Goal: Task Accomplishment & Management: Manage account settings

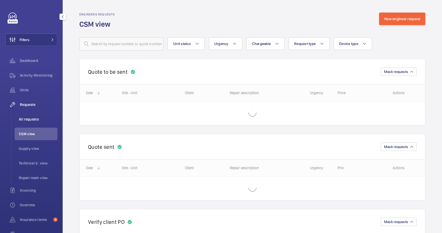
click at [32, 118] on span "All requests" at bounding box center [38, 119] width 39 height 5
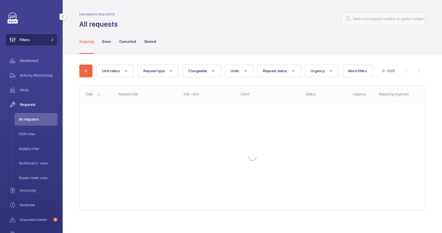
click at [48, 39] on span at bounding box center [51, 39] width 6 height 3
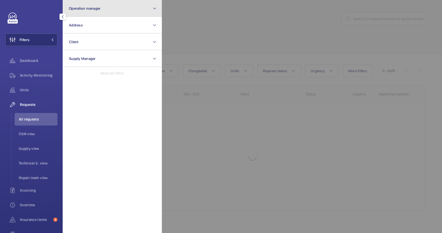
click at [86, 10] on span "Operation manager" at bounding box center [85, 8] width 32 height 4
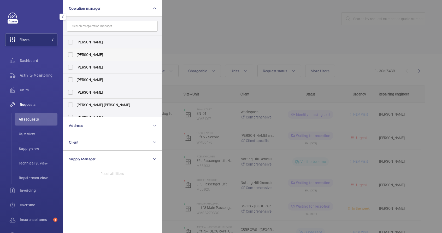
click at [70, 55] on label "[PERSON_NAME]" at bounding box center [108, 54] width 91 height 13
click at [70, 55] on input "[PERSON_NAME]" at bounding box center [70, 54] width 10 height 10
checkbox input "true"
click at [214, 36] on div at bounding box center [383, 116] width 442 height 233
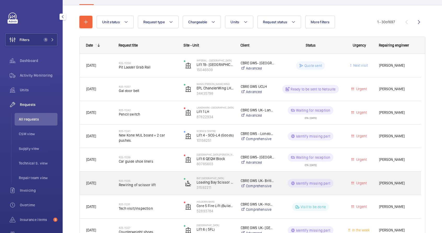
scroll to position [43, 0]
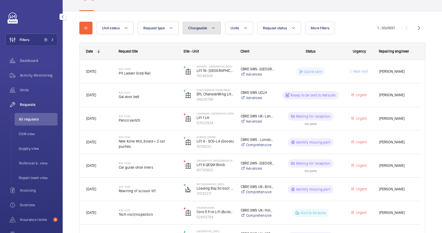
click at [199, 31] on button "Chargeable" at bounding box center [202, 28] width 38 height 13
click at [202, 44] on mat-radio-button "Chargeable" at bounding box center [233, 44] width 94 height 10
radio input "true"
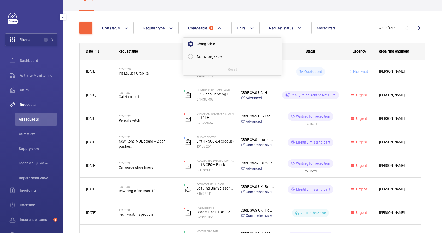
scroll to position [3, 0]
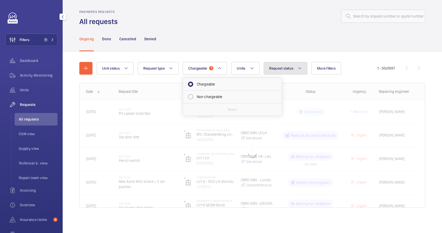
click at [293, 66] on button "Request status" at bounding box center [286, 68] width 44 height 13
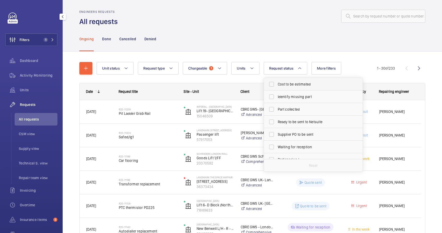
click at [298, 88] on label "Cost to be estimated" at bounding box center [309, 84] width 91 height 13
click at [277, 88] on input "Cost to be estimated" at bounding box center [272, 84] width 10 height 10
checkbox input "true"
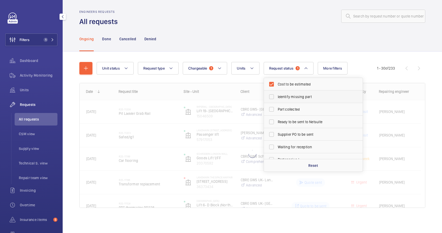
click at [298, 96] on span "Identify missing part" at bounding box center [314, 96] width 72 height 5
click at [277, 96] on input "Identify missing part" at bounding box center [272, 96] width 10 height 10
checkbox input "true"
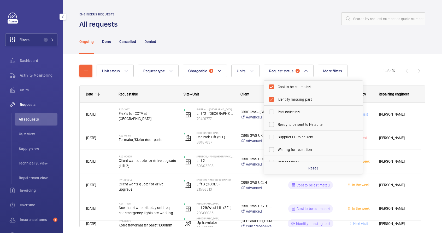
click at [294, 45] on div "Ongoing Done Cancelled Denied" at bounding box center [252, 41] width 346 height 25
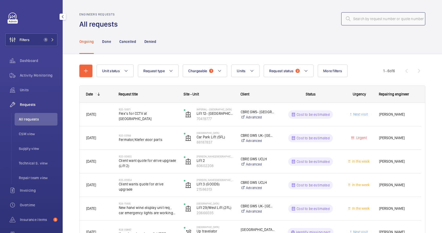
click at [355, 20] on input "text" at bounding box center [384, 18] width 84 height 13
paste input "R25-00654"
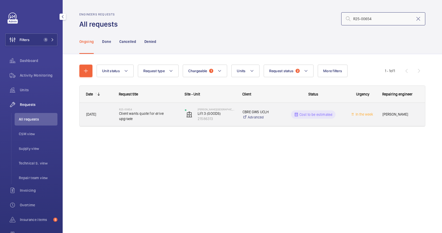
type input "R25-00654"
click at [271, 120] on div "CBRE GWS UCLH Advanced" at bounding box center [257, 114] width 41 height 21
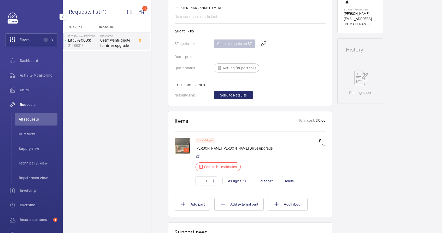
scroll to position [211, 0]
click at [263, 181] on div "Edit cost" at bounding box center [265, 179] width 25 height 5
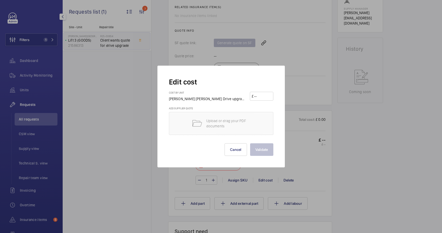
click at [259, 95] on input "number" at bounding box center [263, 96] width 18 height 8
type input "791.65"
click at [250, 143] on button "Validate" at bounding box center [261, 149] width 23 height 13
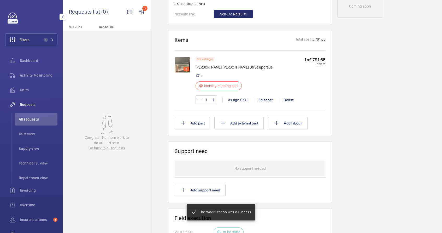
scroll to position [302, 0]
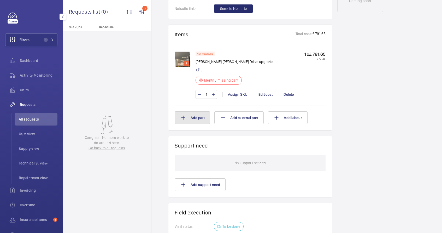
click at [206, 121] on button "Add part" at bounding box center [193, 117] width 36 height 13
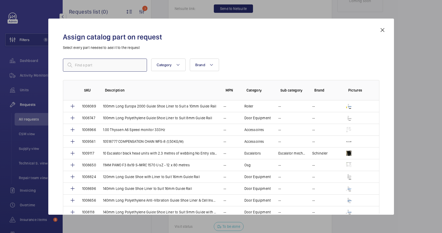
click at [103, 68] on input "text" at bounding box center [105, 65] width 84 height 13
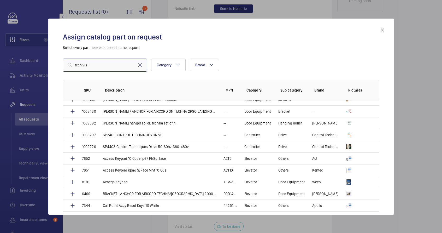
scroll to position [33, 0]
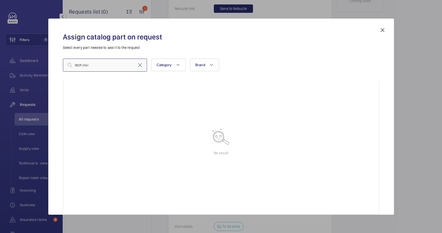
type input "tech visi"
click at [385, 30] on mat-icon at bounding box center [383, 30] width 6 height 6
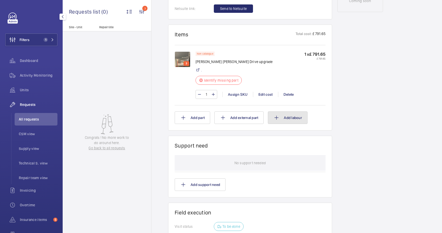
click at [288, 120] on button "Add labour" at bounding box center [288, 117] width 40 height 13
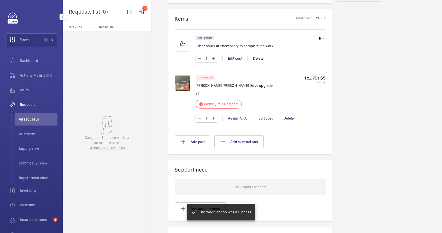
scroll to position [318, 0]
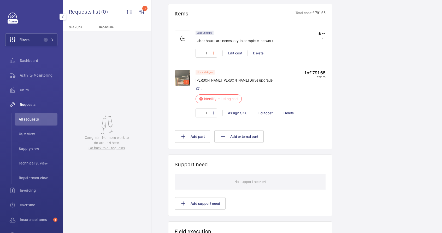
click at [214, 53] on mat-icon at bounding box center [213, 53] width 4 height 6
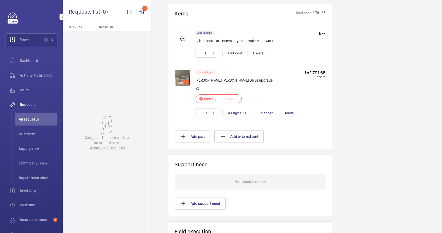
click at [214, 53] on mat-icon at bounding box center [213, 53] width 4 height 6
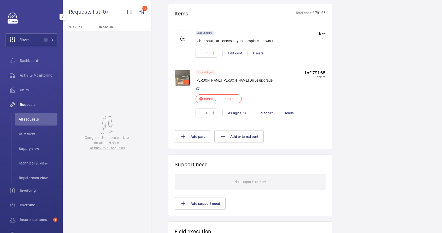
click at [214, 53] on mat-icon at bounding box center [213, 53] width 4 height 6
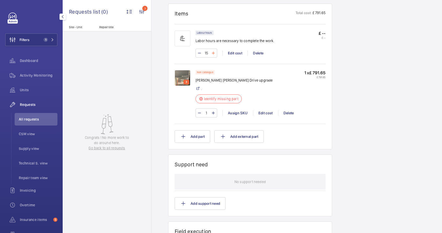
type input "16"
click at [214, 54] on mat-icon at bounding box center [213, 53] width 4 height 6
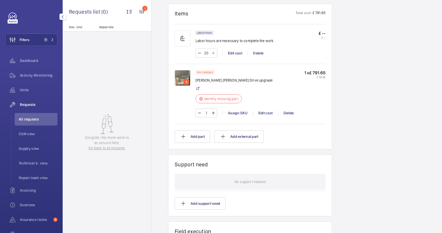
click at [214, 54] on mat-icon at bounding box center [213, 53] width 4 height 6
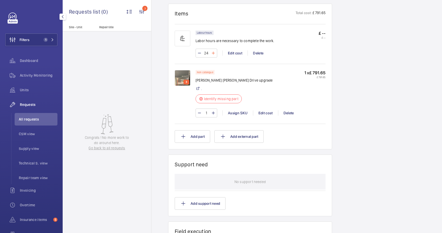
type input "25"
click at [199, 53] on mat-icon at bounding box center [200, 53] width 4 height 6
type input "24"
click at [273, 112] on div "Edit cost" at bounding box center [265, 112] width 25 height 5
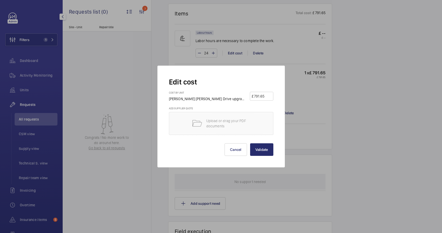
click at [258, 97] on input "791.65" at bounding box center [263, 96] width 18 height 8
type input "7919.65"
click at [259, 150] on button "Validate" at bounding box center [261, 149] width 23 height 13
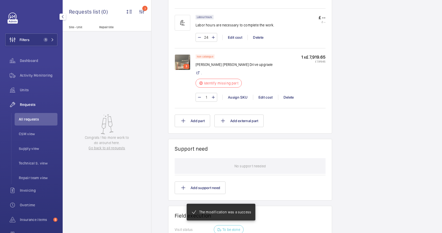
scroll to position [339, 0]
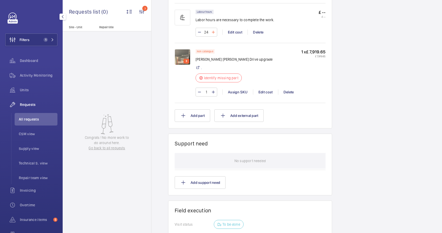
click at [214, 35] on mat-icon at bounding box center [213, 32] width 4 height 6
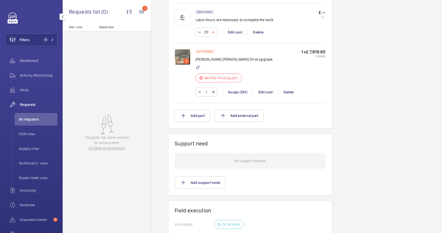
click at [214, 35] on mat-icon at bounding box center [213, 32] width 4 height 6
type input "31"
click at [214, 37] on wm-front-input-numeric-stepper "31" at bounding box center [207, 32] width 22 height 9
click at [214, 35] on mat-icon at bounding box center [213, 32] width 4 height 6
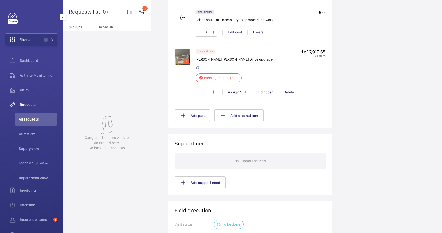
type input "32"
click at [234, 35] on div "Edit cost" at bounding box center [235, 32] width 25 height 5
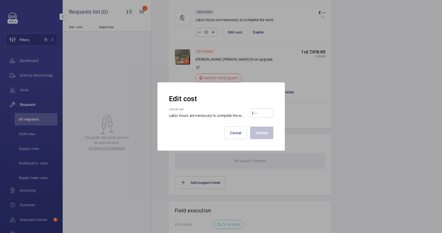
click at [270, 112] on input "number" at bounding box center [263, 113] width 18 height 8
type input "125"
click at [264, 131] on button "Validate" at bounding box center [261, 132] width 23 height 13
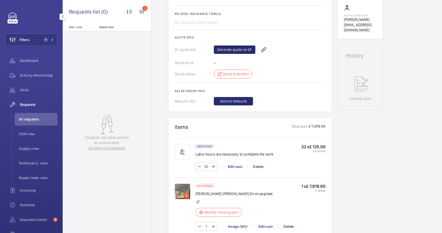
scroll to position [198, 0]
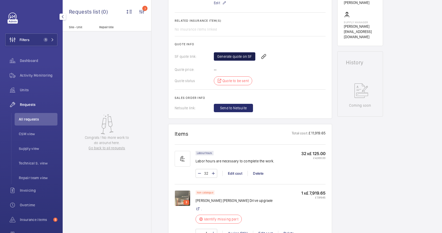
click at [238, 58] on link "Generate quote on SF" at bounding box center [235, 56] width 42 height 8
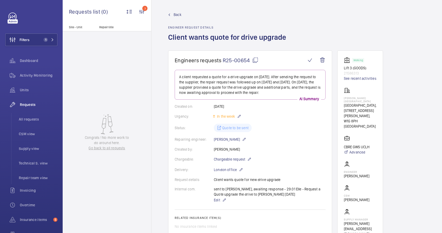
scroll to position [0, 0]
click at [28, 118] on span "All requests" at bounding box center [38, 119] width 39 height 5
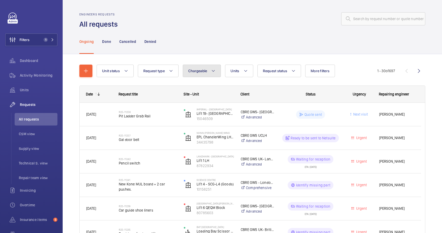
click at [203, 72] on span "Chargeable" at bounding box center [197, 71] width 19 height 4
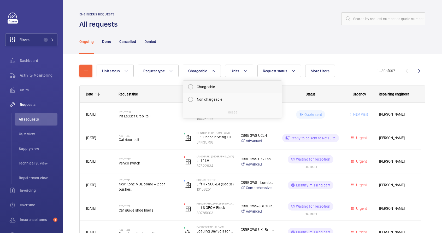
click at [203, 84] on mat-radio-button "Chargeable" at bounding box center [233, 87] width 94 height 10
radio input "true"
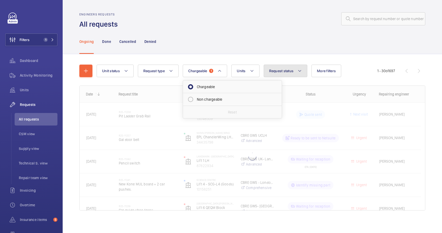
click at [287, 71] on span "Request status" at bounding box center [281, 71] width 25 height 4
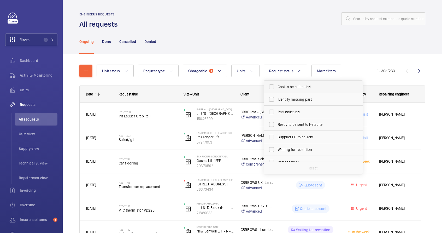
click at [292, 88] on span "Cost to be estimated" at bounding box center [314, 86] width 72 height 5
click at [277, 88] on input "Cost to be estimated" at bounding box center [272, 87] width 10 height 10
checkbox input "true"
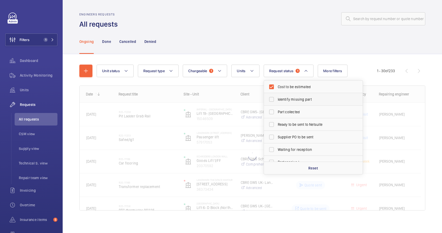
click at [293, 98] on span "Identify missing part" at bounding box center [314, 99] width 72 height 5
click at [277, 98] on input "Identify missing part" at bounding box center [272, 99] width 10 height 10
checkbox input "true"
click at [283, 18] on div at bounding box center [273, 19] width 305 height 13
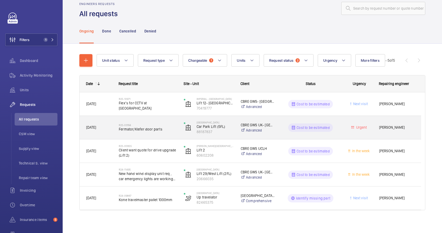
scroll to position [11, 0]
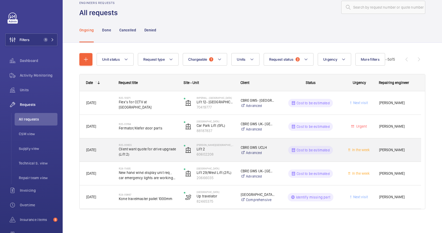
click at [279, 156] on div "Cost to be estimated" at bounding box center [307, 150] width 65 height 19
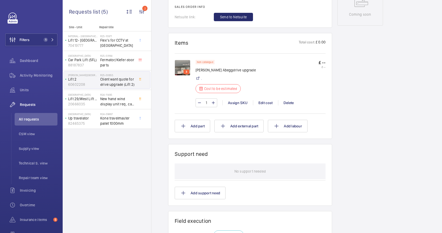
scroll to position [216, 0]
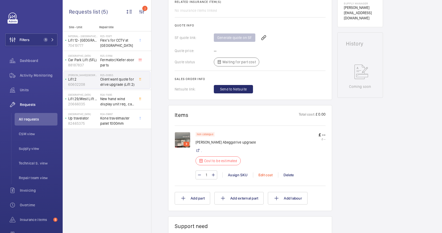
click at [266, 175] on div "Edit cost" at bounding box center [265, 174] width 25 height 5
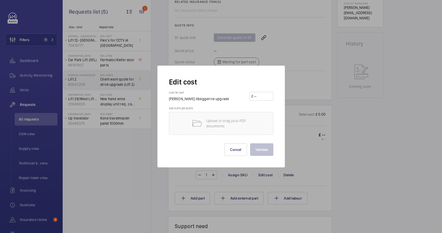
click at [261, 94] on input "number" at bounding box center [262, 96] width 18 height 8
type input "7919.65"
click at [258, 145] on button "Validate" at bounding box center [261, 149] width 23 height 13
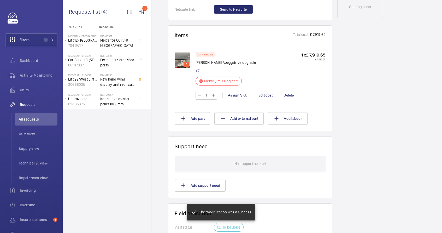
scroll to position [306, 0]
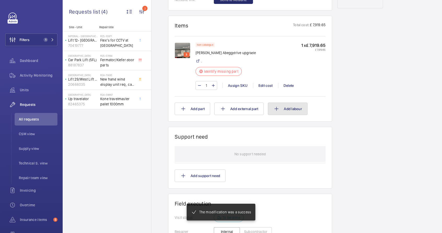
click at [290, 109] on button "Add labour" at bounding box center [288, 108] width 40 height 13
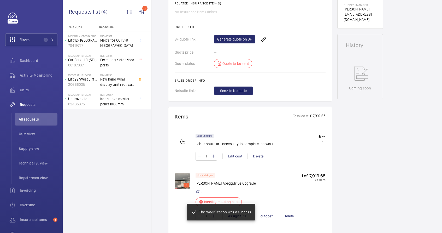
scroll to position [241, 0]
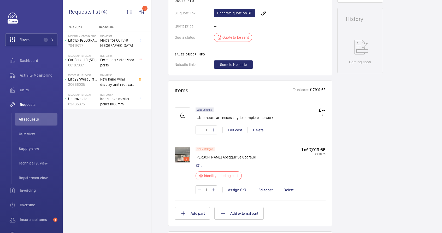
click at [209, 134] on input "1" at bounding box center [207, 130] width 10 height 8
type input "3"
click at [208, 134] on input "3" at bounding box center [207, 130] width 10 height 8
type input "32"
click at [208, 134] on input "32" at bounding box center [207, 130] width 10 height 8
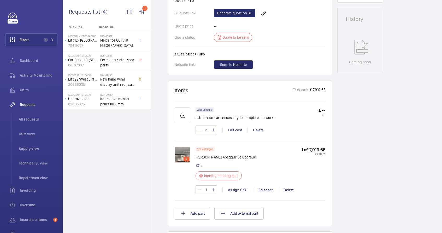
type input "36"
click at [234, 132] on div "Edit cost" at bounding box center [235, 129] width 25 height 5
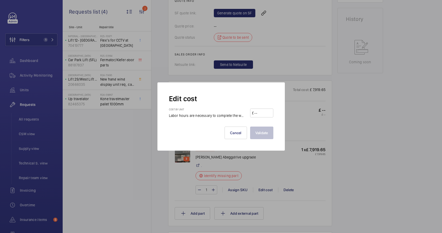
click at [264, 114] on input "number" at bounding box center [263, 113] width 18 height 8
type input "125"
click at [265, 133] on button "Validate" at bounding box center [261, 132] width 23 height 13
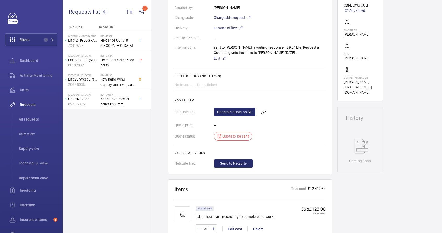
scroll to position [141, 0]
click at [242, 113] on link "Generate quote on SF" at bounding box center [235, 112] width 42 height 8
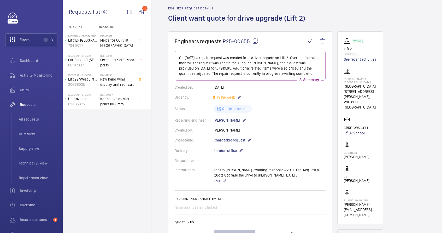
scroll to position [17, 0]
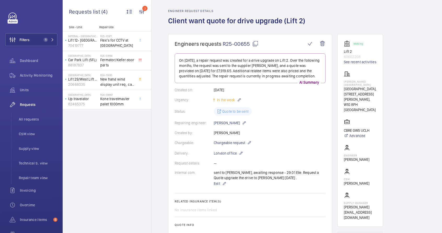
click at [256, 45] on mat-icon at bounding box center [255, 44] width 6 height 6
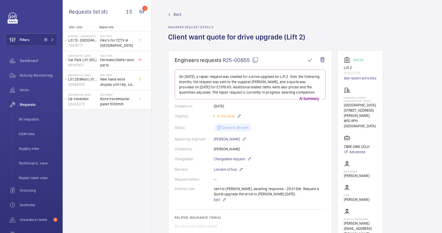
scroll to position [0, 0]
click at [38, 119] on span "All requests" at bounding box center [38, 119] width 39 height 5
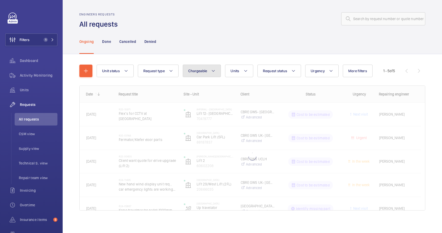
click at [187, 70] on button "Chargeable" at bounding box center [202, 71] width 38 height 13
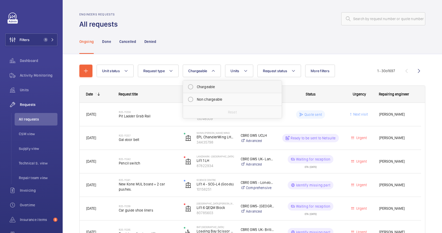
click at [194, 91] on mat-radio-button "Chargeable" at bounding box center [233, 87] width 94 height 10
radio input "true"
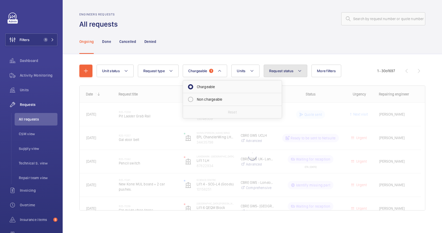
click at [292, 70] on span "Request status" at bounding box center [281, 71] width 25 height 4
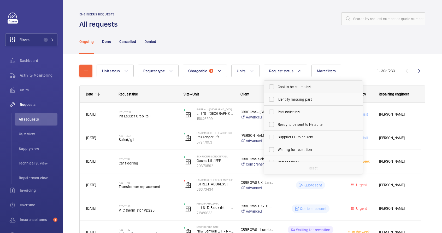
click at [297, 87] on span "Cost to be estimated" at bounding box center [314, 86] width 72 height 5
click at [277, 87] on input "Cost to be estimated" at bounding box center [272, 87] width 10 height 10
checkbox input "true"
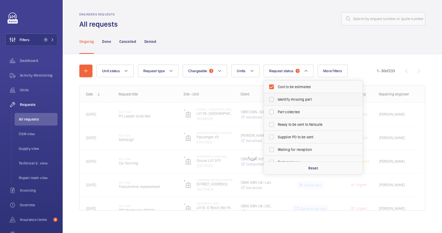
click at [296, 99] on span "Identify missing part" at bounding box center [314, 99] width 72 height 5
click at [277, 99] on input "Identify missing part" at bounding box center [272, 99] width 10 height 10
checkbox input "true"
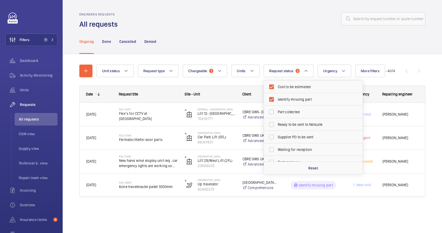
click at [256, 20] on div at bounding box center [273, 19] width 305 height 13
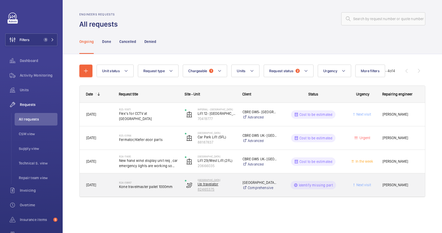
click at [219, 188] on p "82465375" at bounding box center [217, 189] width 38 height 5
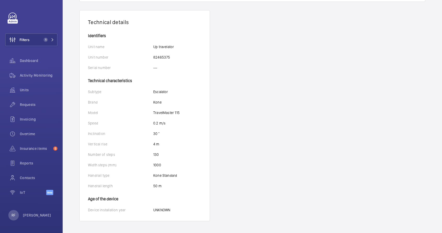
scroll to position [87, 0]
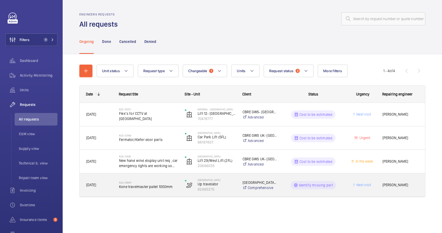
click at [175, 191] on div "R24-09867 Kone travelmaster pallet 1000mm" at bounding box center [148, 184] width 59 height 15
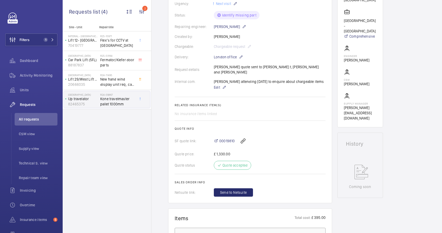
scroll to position [131, 0]
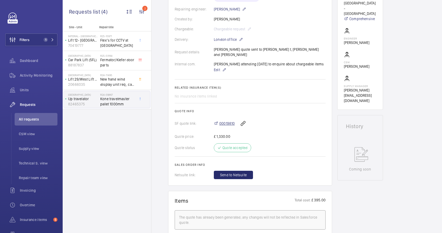
click at [229, 124] on span "00019810" at bounding box center [227, 123] width 15 height 5
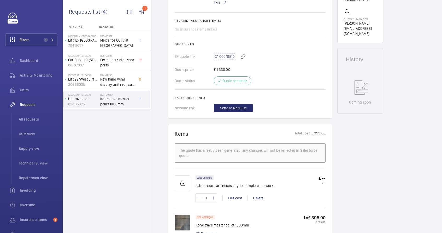
scroll to position [192, 0]
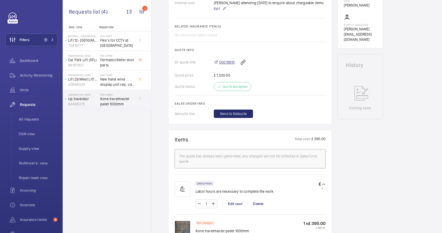
click at [223, 62] on span "00019810" at bounding box center [227, 62] width 15 height 5
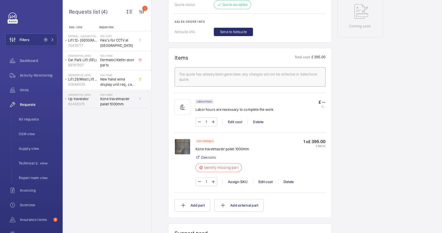
scroll to position [274, 0]
click at [181, 149] on img at bounding box center [183, 147] width 16 height 16
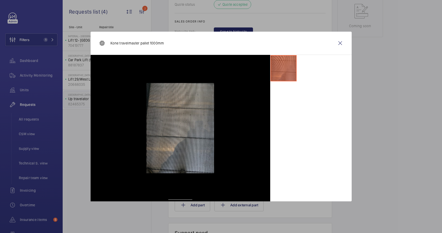
click at [287, 67] on li at bounding box center [284, 68] width 26 height 26
click at [339, 44] on wm-front-icon-button at bounding box center [340, 43] width 13 height 13
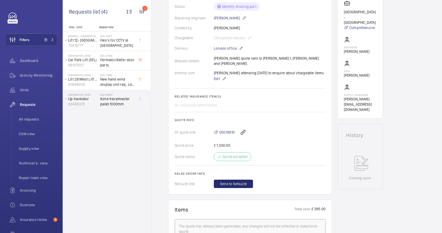
scroll to position [121, 0]
click at [107, 83] on span "New hand wind display unit req , car emergency lights are working so remove tha…" at bounding box center [117, 82] width 34 height 10
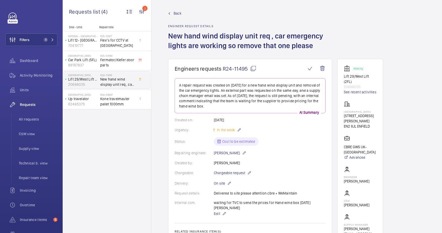
scroll to position [7, 0]
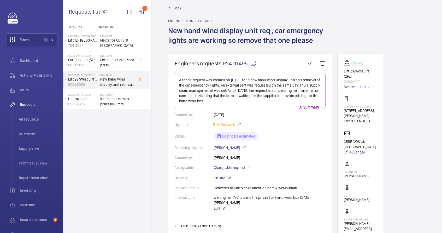
click at [252, 63] on mat-icon at bounding box center [253, 63] width 6 height 6
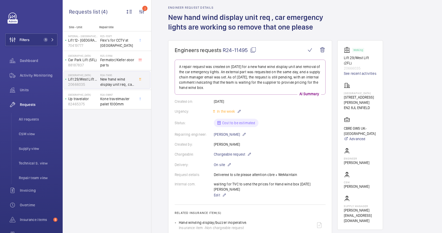
scroll to position [4, 0]
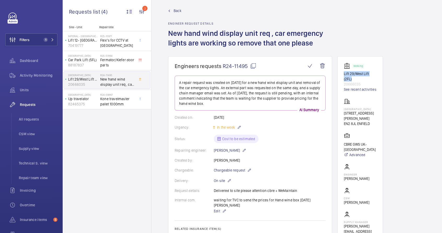
drag, startPoint x: 344, startPoint y: 74, endPoint x: 356, endPoint y: 78, distance: 12.8
click at [356, 78] on p "Lift 29/West Lift (2FL)" at bounding box center [360, 76] width 33 height 10
copy p "Lift 29/West Lift (2FL)"
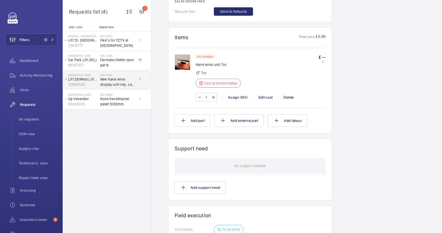
scroll to position [336, 0]
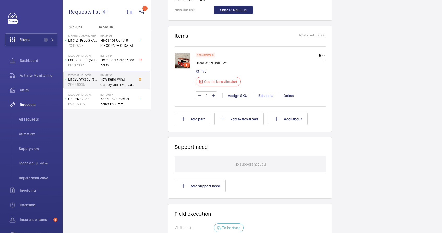
click at [186, 62] on p "5" at bounding box center [187, 64] width 4 height 5
click at [186, 63] on p "5" at bounding box center [187, 64] width 4 height 5
click at [183, 61] on img at bounding box center [183, 61] width 16 height 16
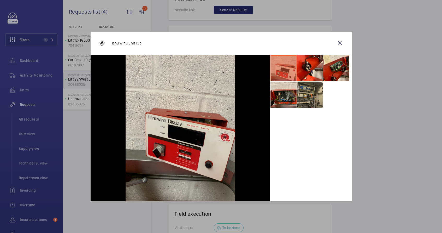
click at [312, 103] on li at bounding box center [310, 95] width 26 height 26
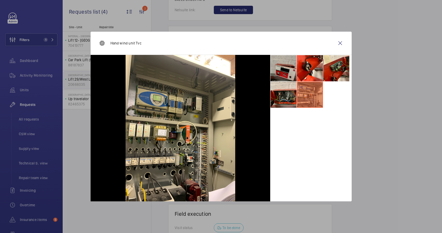
click at [285, 75] on li at bounding box center [284, 68] width 26 height 26
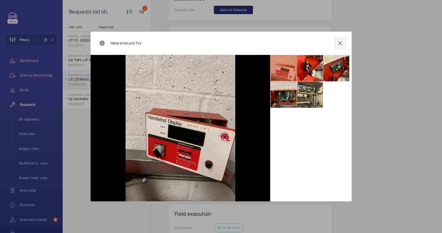
click at [342, 42] on wm-front-icon-button at bounding box center [340, 43] width 13 height 13
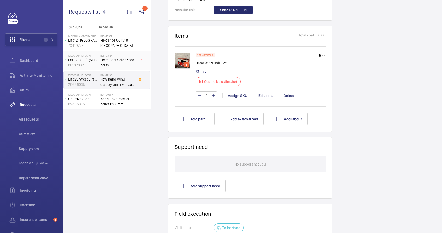
click at [112, 58] on span "Fermator/Klefer door parts" at bounding box center [117, 62] width 34 height 10
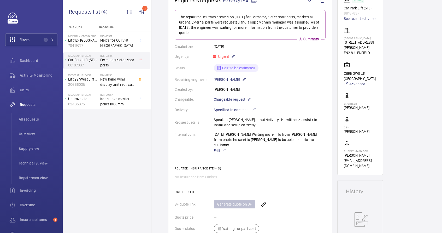
scroll to position [61, 0]
drag, startPoint x: 363, startPoint y: 102, endPoint x: 343, endPoint y: 103, distance: 19.6
click at [343, 103] on wm-front-card "Working Car Park Lift (5FL) 88187837 See recent activities Chase Farm Hospital …" at bounding box center [361, 82] width 46 height 184
copy p "[PERSON_NAME]"
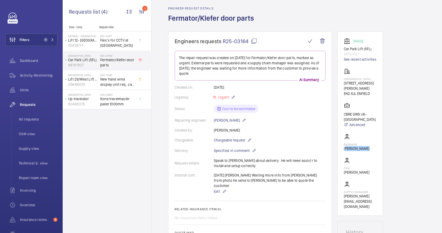
scroll to position [0, 0]
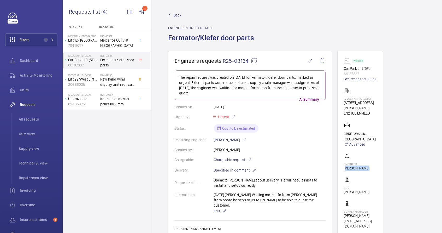
click at [254, 61] on mat-icon at bounding box center [254, 60] width 6 height 6
copy p "[PERSON_NAME]"
type textarea "R25-03164"
drag, startPoint x: 345, startPoint y: 103, endPoint x: 377, endPoint y: 109, distance: 32.4
click at [377, 109] on wm-front-card-body "Working Car Park Lift (5FL) 88187837 See recent activities Chase Farm Hospital …" at bounding box center [360, 142] width 33 height 171
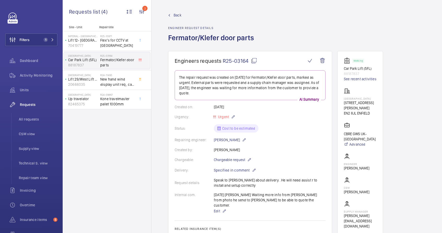
drag, startPoint x: 343, startPoint y: 129, endPoint x: 381, endPoint y: 135, distance: 37.9
click at [381, 135] on wm-front-card "Working Car Park Lift (5FL) 88187837 See recent activities Chase Farm Hospital …" at bounding box center [361, 143] width 46 height 184
copy p "CBRE GWS UK- [GEOGRAPHIC_DATA]"
click at [347, 68] on p "Car Park Lift (5FL)" at bounding box center [360, 68] width 33 height 5
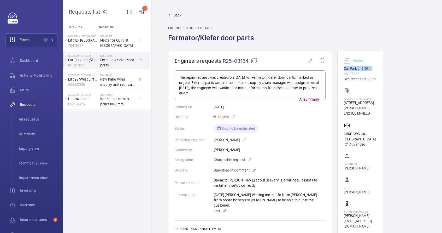
click at [347, 68] on p "Car Park Lift (5FL)" at bounding box center [360, 68] width 33 height 5
copy p "Car Park Lift (5FL)"
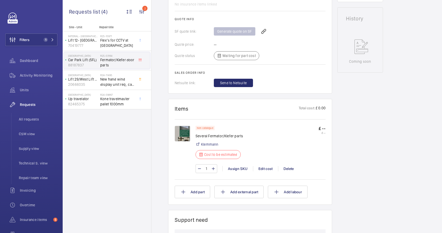
scroll to position [233, 0]
click at [185, 130] on img at bounding box center [183, 133] width 16 height 16
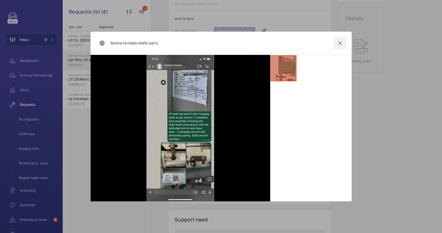
click at [340, 44] on wm-front-icon-button at bounding box center [340, 43] width 13 height 13
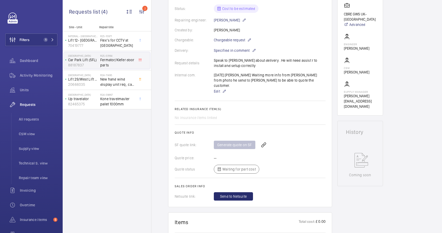
scroll to position [0, 0]
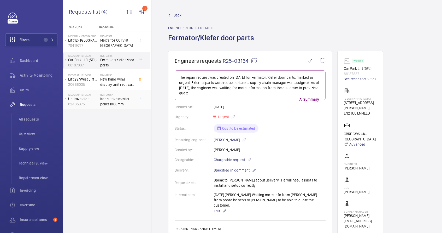
click at [101, 101] on span "Kone travelmaster pallet 1000mm" at bounding box center [117, 101] width 34 height 10
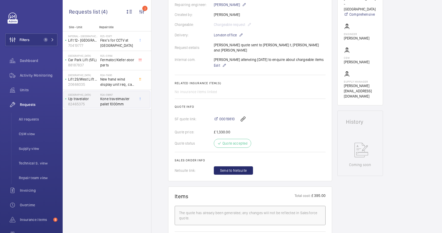
scroll to position [131, 0]
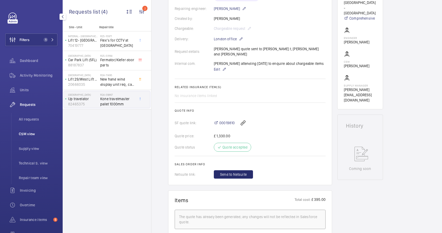
click at [23, 135] on span "CSM view" at bounding box center [38, 133] width 39 height 5
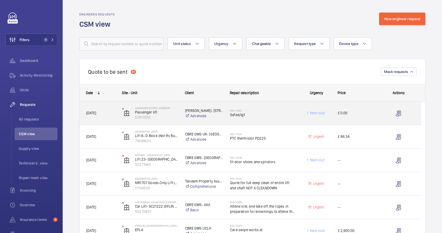
click at [269, 114] on span "Safed/lg1" at bounding box center [262, 114] width 65 height 5
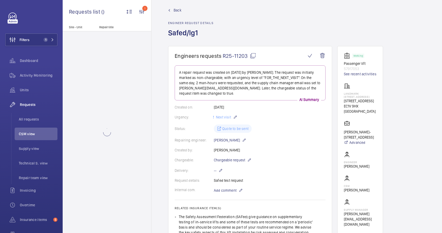
scroll to position [31, 0]
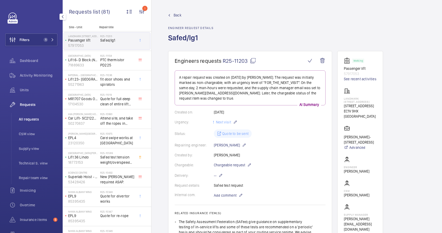
click at [26, 118] on span "All requests" at bounding box center [38, 119] width 39 height 5
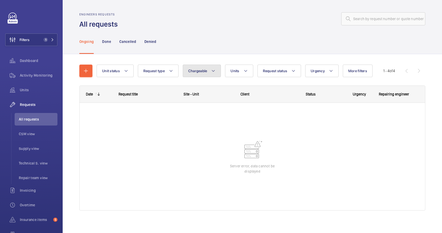
click at [193, 72] on span "Chargeable" at bounding box center [197, 71] width 19 height 4
click at [197, 85] on mat-radio-button "Chargeable" at bounding box center [233, 87] width 94 height 10
radio input "true"
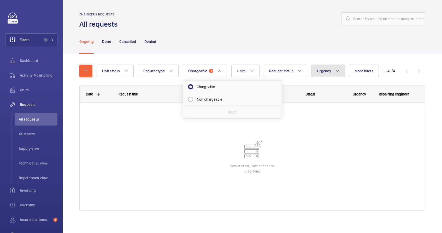
click at [326, 69] on span "Urgency" at bounding box center [324, 71] width 14 height 4
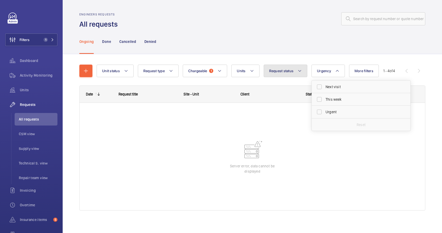
click at [277, 73] on button "Request status" at bounding box center [286, 71] width 44 height 13
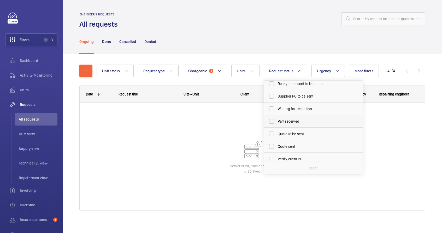
scroll to position [41, 0]
click at [297, 133] on span "Quote to be sent" at bounding box center [314, 133] width 72 height 5
click at [277, 133] on input "Quote to be sent" at bounding box center [272, 133] width 10 height 10
checkbox input "true"
click at [262, 41] on div "Ongoing Done Cancelled Denied" at bounding box center [252, 41] width 346 height 25
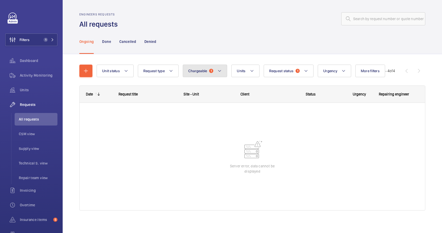
click at [219, 72] on mat-icon at bounding box center [220, 71] width 4 height 6
click at [212, 102] on mat-radio-button "Non chargeable" at bounding box center [233, 99] width 94 height 10
radio input "false"
radio input "true"
click at [209, 73] on button "Chargeable 1" at bounding box center [205, 71] width 45 height 13
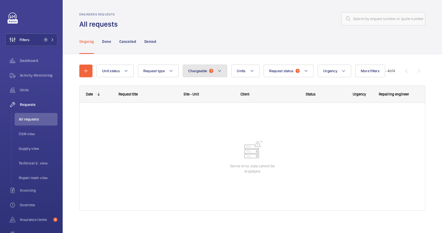
click at [211, 72] on span "1" at bounding box center [211, 71] width 4 height 4
click at [206, 99] on mat-radio-button "Chargeable" at bounding box center [233, 99] width 94 height 10
radio input "false"
radio input "true"
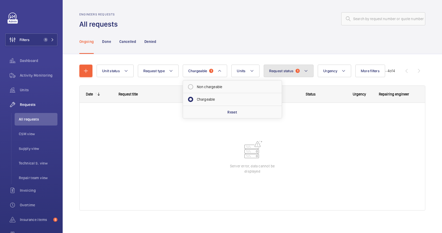
click at [280, 76] on button "Request status 1" at bounding box center [289, 71] width 50 height 13
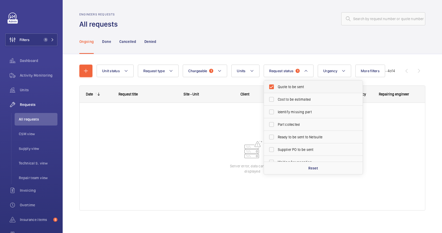
click at [271, 87] on label "Quote to be sent" at bounding box center [309, 86] width 91 height 13
click at [271, 87] on input "Quote to be sent" at bounding box center [272, 87] width 10 height 10
click at [274, 88] on label "Quote to be sent" at bounding box center [309, 86] width 91 height 13
click at [274, 88] on input "Quote to be sent" at bounding box center [272, 87] width 10 height 10
checkbox input "true"
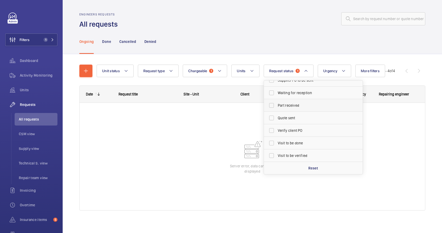
scroll to position [70, 0]
click at [195, 133] on div at bounding box center [253, 156] width 346 height 107
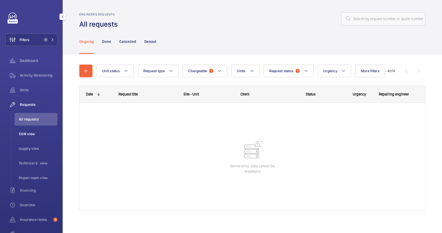
click at [30, 134] on span "CSM view" at bounding box center [38, 133] width 39 height 5
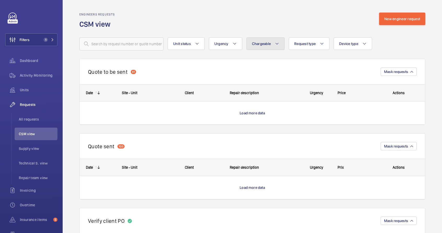
click at [263, 46] on button "Chargeable" at bounding box center [266, 43] width 38 height 13
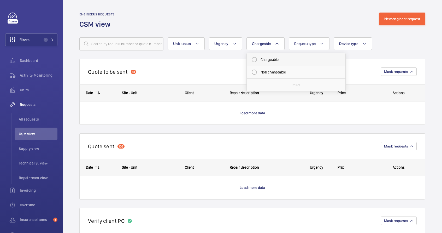
click at [267, 61] on mat-radio-button "Chargeable" at bounding box center [296, 59] width 94 height 10
radio input "true"
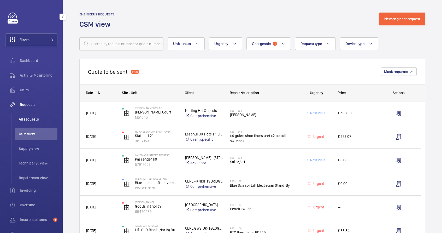
click at [30, 121] on span "All requests" at bounding box center [38, 119] width 39 height 5
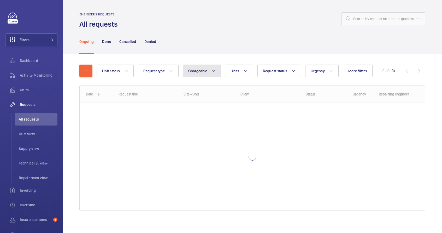
click at [204, 75] on button "Chargeable" at bounding box center [202, 71] width 38 height 13
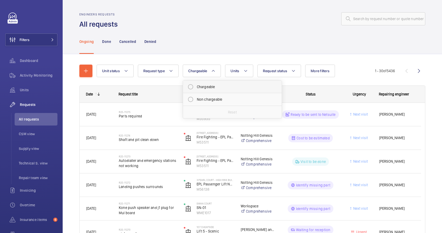
click at [205, 88] on mat-radio-button "Chargeable" at bounding box center [233, 87] width 94 height 10
radio input "true"
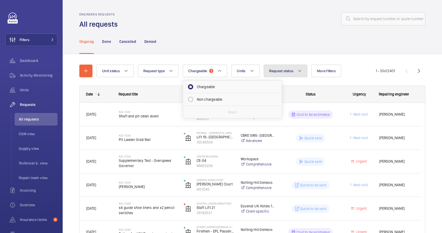
click at [292, 70] on span "Request status" at bounding box center [281, 71] width 25 height 4
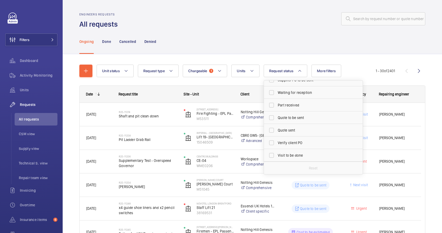
scroll to position [63, 0]
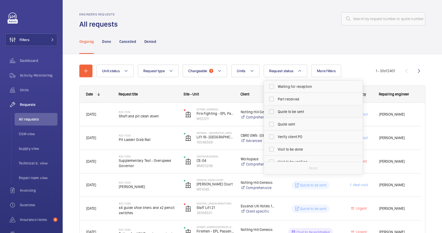
click at [286, 113] on span "Quote to be sent" at bounding box center [314, 111] width 72 height 5
click at [277, 113] on input "Quote to be sent" at bounding box center [272, 111] width 10 height 10
checkbox input "true"
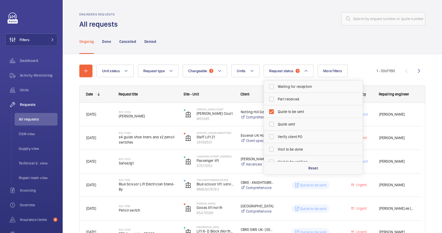
click at [303, 26] on div "Engineers requests All requests" at bounding box center [252, 21] width 346 height 16
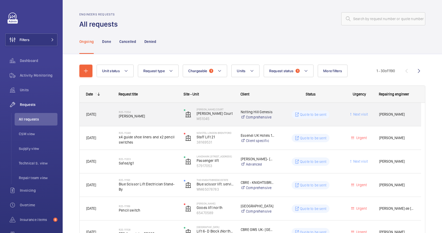
click at [334, 118] on wm-front-pills-cell "Quote to be sent" at bounding box center [311, 114] width 58 height 8
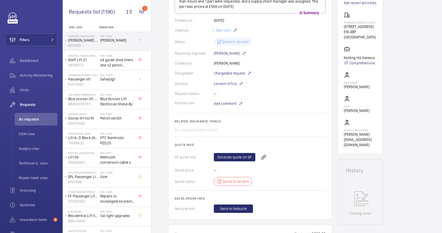
scroll to position [48, 0]
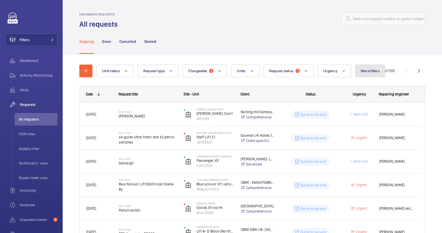
click at [378, 73] on button "More filters" at bounding box center [371, 71] width 30 height 13
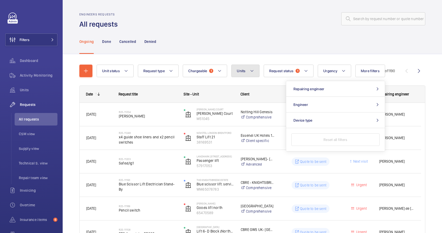
click at [252, 74] on button "Units" at bounding box center [246, 71] width 28 height 13
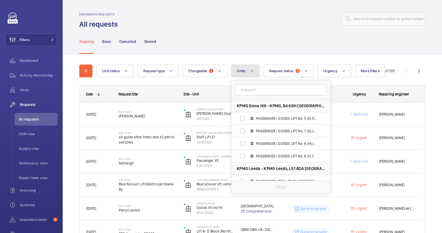
click at [252, 74] on button "Units" at bounding box center [246, 71] width 28 height 13
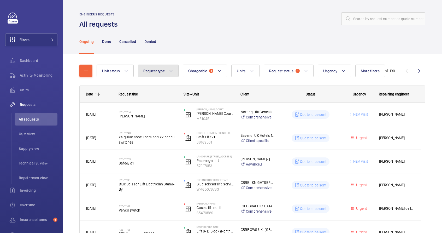
click at [166, 74] on button "Request type" at bounding box center [158, 71] width 41 height 13
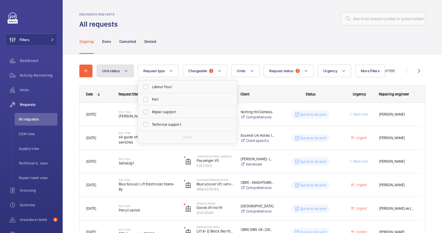
click at [119, 72] on span "Unit status" at bounding box center [111, 71] width 18 height 4
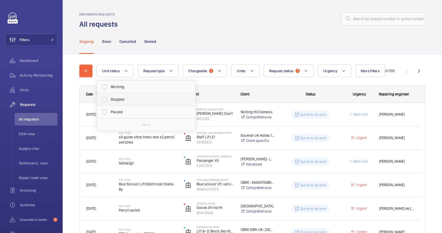
click at [118, 101] on span "Stopped" at bounding box center [147, 99] width 72 height 5
click at [110, 101] on input "Stopped" at bounding box center [104, 99] width 10 height 10
checkbox input "true"
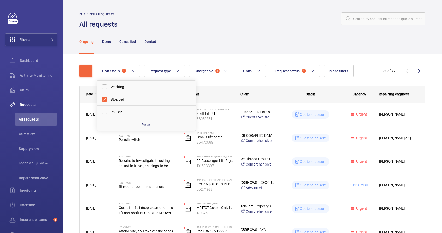
click at [250, 47] on div "Ongoing Done Cancelled Denied" at bounding box center [252, 41] width 346 height 25
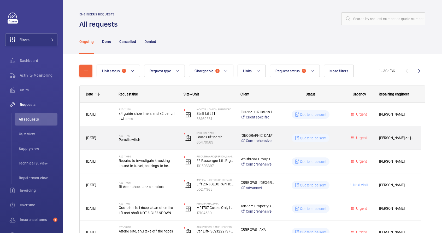
click at [278, 141] on div "Quote to be sent" at bounding box center [307, 138] width 65 height 19
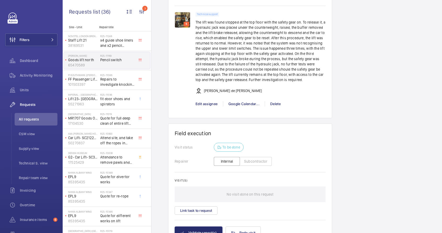
scroll to position [423, 0]
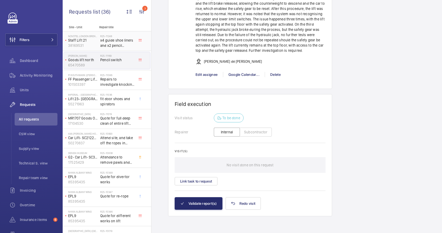
click at [113, 45] on span "x4 guide shoe liners and x2 pencil switches" at bounding box center [117, 43] width 34 height 10
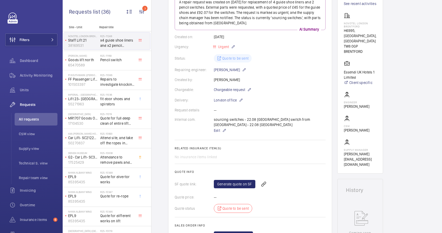
scroll to position [80, 0]
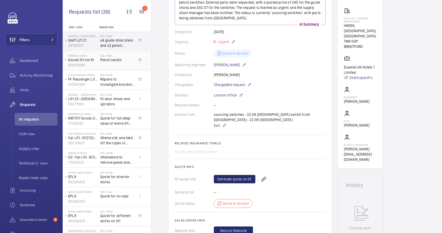
click at [136, 58] on div "R25-11169 Pencil switch" at bounding box center [118, 60] width 37 height 17
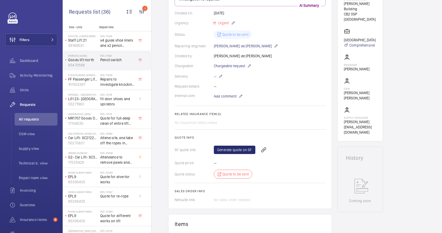
scroll to position [139, 0]
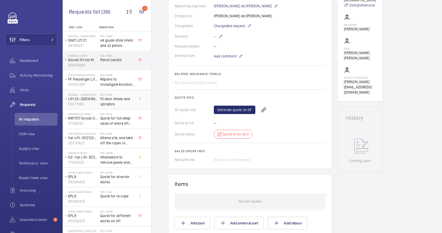
click at [109, 102] on span "fit door shoes and spirators" at bounding box center [117, 101] width 34 height 10
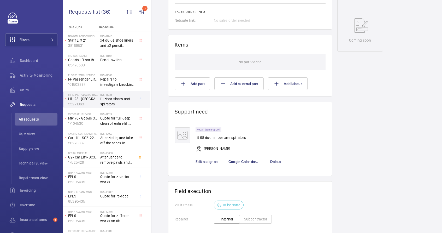
scroll to position [240, 0]
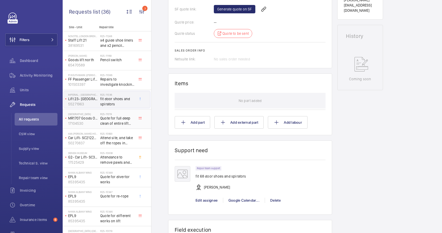
click at [117, 119] on span "Quote for full deep clean of entire lift and shaft NOT A CLEANDOWN" at bounding box center [117, 121] width 34 height 10
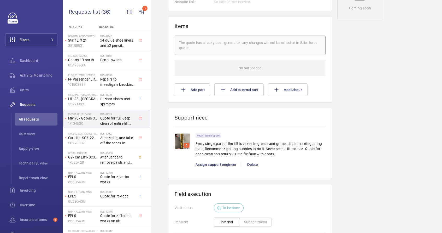
scroll to position [323, 0]
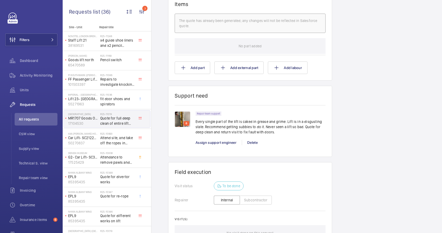
click at [185, 117] on img at bounding box center [183, 119] width 16 height 16
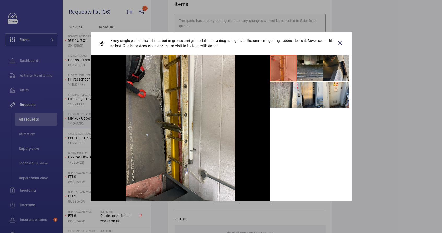
click at [311, 67] on li at bounding box center [310, 68] width 26 height 26
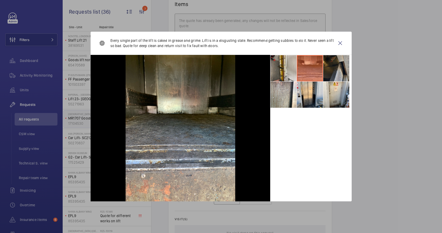
click at [327, 69] on li at bounding box center [337, 68] width 26 height 26
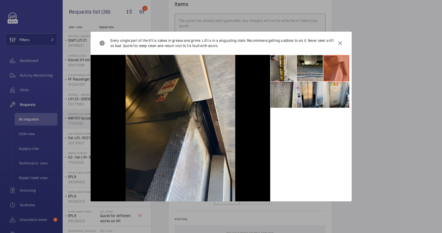
click at [291, 91] on li at bounding box center [284, 95] width 26 height 26
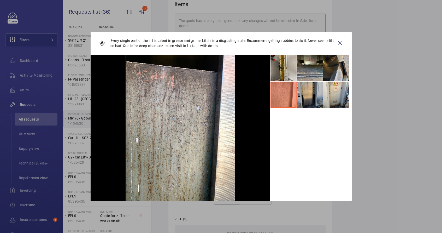
click at [302, 94] on li at bounding box center [310, 95] width 26 height 26
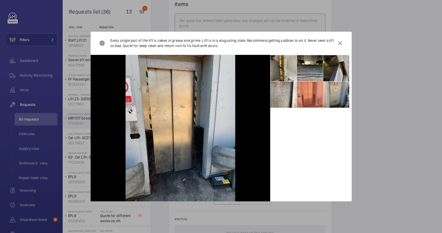
click at [336, 99] on li at bounding box center [337, 95] width 26 height 26
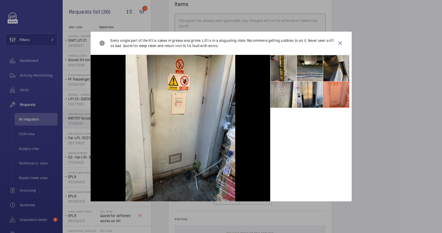
click at [296, 71] on li at bounding box center [284, 68] width 26 height 26
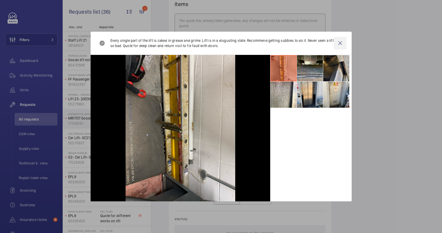
click at [341, 44] on wm-front-icon-button at bounding box center [340, 43] width 13 height 13
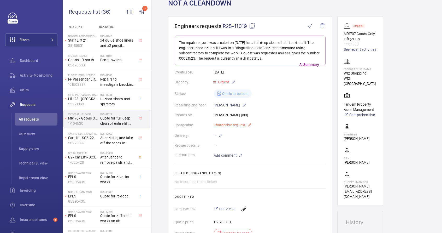
scroll to position [43, 0]
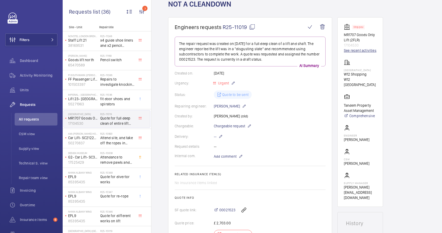
click at [351, 49] on link "See recent activities" at bounding box center [360, 50] width 33 height 5
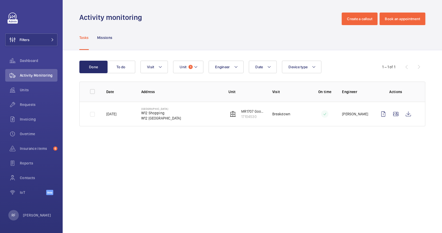
click at [212, 114] on td "[GEOGRAPHIC_DATA]" at bounding box center [177, 114] width 88 height 25
click at [132, 113] on td "[DATE]" at bounding box center [115, 114] width 35 height 25
click at [148, 117] on p "W12 [GEOGRAPHIC_DATA]" at bounding box center [161, 118] width 40 height 5
click at [131, 117] on td "[DATE]" at bounding box center [115, 114] width 35 height 25
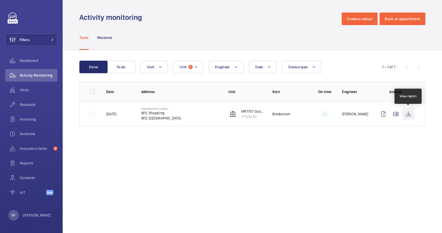
click at [406, 113] on wm-front-icon-button at bounding box center [408, 114] width 13 height 13
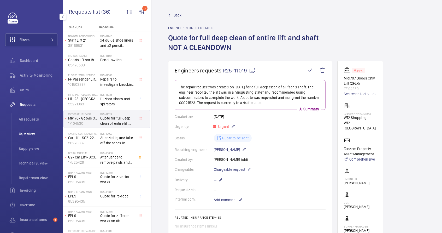
click at [25, 132] on span "CSM view" at bounding box center [38, 133] width 39 height 5
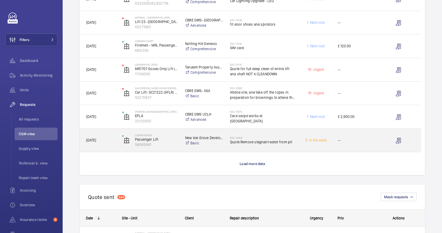
scroll to position [420, 0]
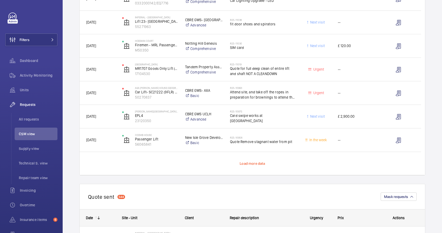
click at [248, 164] on span "Load more data" at bounding box center [252, 163] width 25 height 4
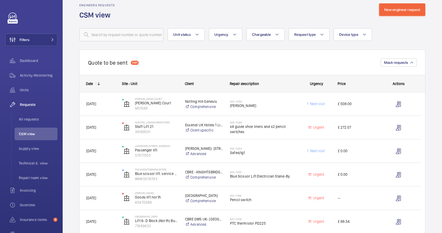
scroll to position [3, 0]
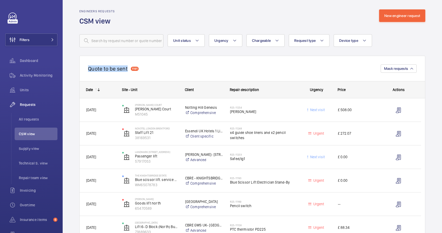
drag, startPoint x: 87, startPoint y: 69, endPoint x: 129, endPoint y: 70, distance: 41.6
click at [129, 70] on div "Quote to be sent 1191 Mask requests" at bounding box center [252, 68] width 346 height 25
click at [42, 41] on button "Filters" at bounding box center [31, 39] width 52 height 13
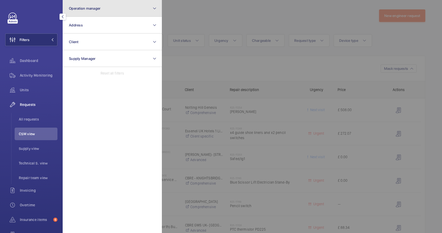
click at [87, 12] on button "Operation manager" at bounding box center [112, 8] width 99 height 17
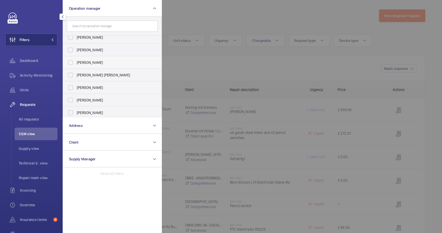
scroll to position [32, 0]
click at [92, 111] on span "[PERSON_NAME]" at bounding box center [113, 110] width 72 height 5
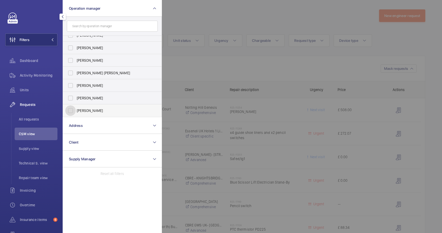
click at [76, 111] on input "[PERSON_NAME]" at bounding box center [70, 110] width 10 height 10
checkbox input "true"
click at [271, 15] on div at bounding box center [383, 116] width 442 height 233
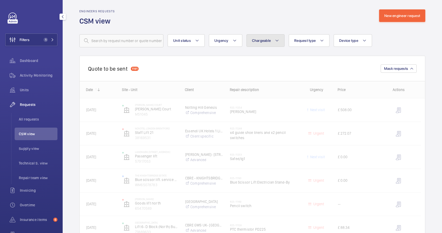
click at [257, 43] on button "Chargeable" at bounding box center [266, 40] width 38 height 13
click at [261, 59] on mat-radio-button "Chargeable" at bounding box center [296, 56] width 94 height 10
radio input "true"
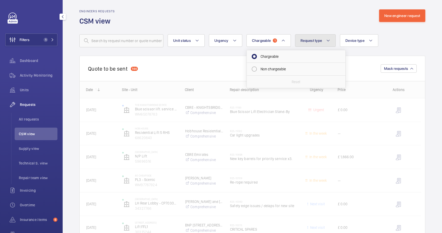
click at [325, 43] on button "Request type" at bounding box center [315, 40] width 41 height 13
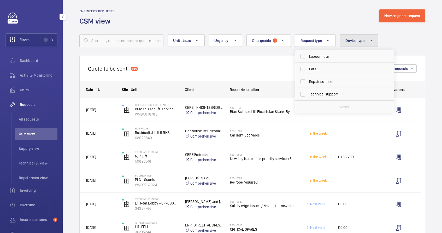
click at [348, 43] on button "Device type" at bounding box center [359, 40] width 38 height 13
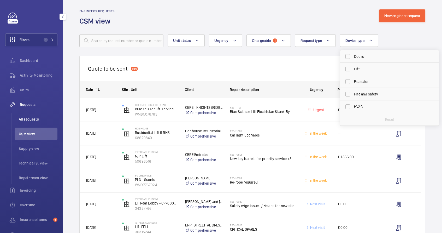
click at [34, 118] on span "All requests" at bounding box center [38, 119] width 39 height 5
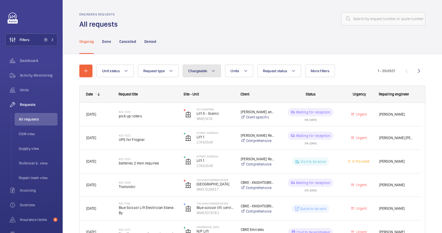
click at [197, 74] on button "Chargeable" at bounding box center [202, 71] width 38 height 13
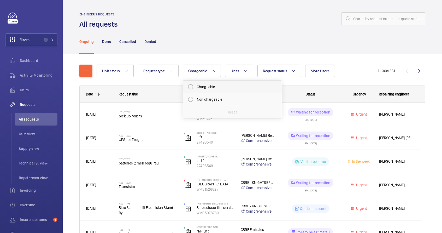
click at [205, 88] on mat-radio-button "Chargeable" at bounding box center [233, 87] width 94 height 10
radio input "true"
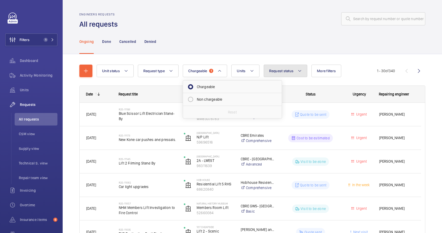
click at [291, 74] on button "Request status" at bounding box center [286, 71] width 44 height 13
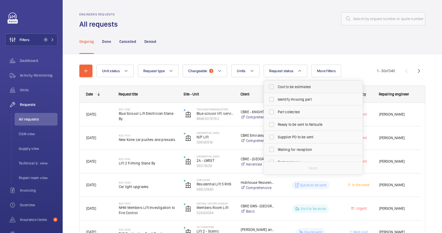
click at [292, 87] on span "Cost to be estimated" at bounding box center [314, 86] width 72 height 5
click at [277, 87] on input "Cost to be estimated" at bounding box center [272, 87] width 10 height 10
checkbox input "true"
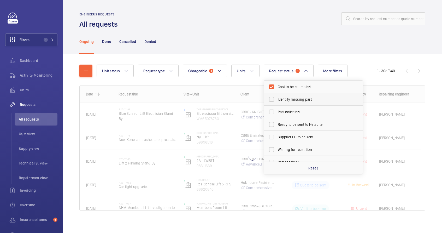
click at [296, 103] on label "Identify missing part" at bounding box center [309, 99] width 91 height 13
click at [277, 103] on input "Identify missing part" at bounding box center [272, 99] width 10 height 10
checkbox input "true"
click at [280, 33] on div "Ongoing Done Cancelled Denied" at bounding box center [252, 41] width 346 height 25
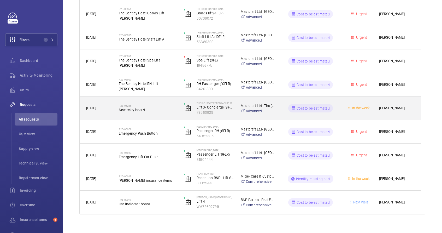
scroll to position [413, 0]
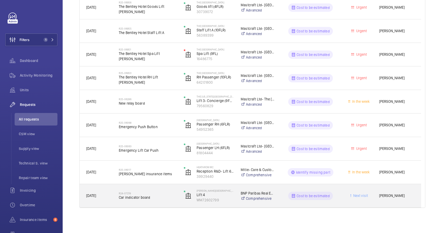
click at [174, 195] on span "Car indicator board" at bounding box center [148, 197] width 58 height 5
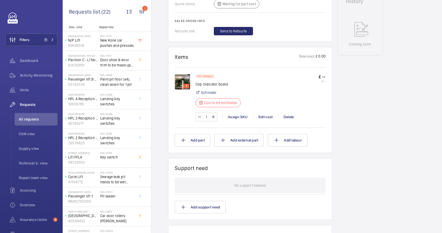
scroll to position [253, 0]
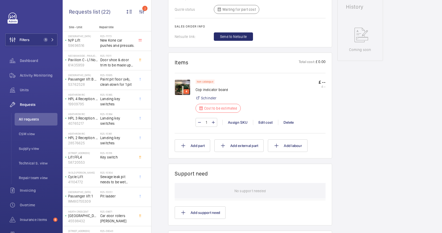
click at [183, 89] on img at bounding box center [183, 87] width 16 height 16
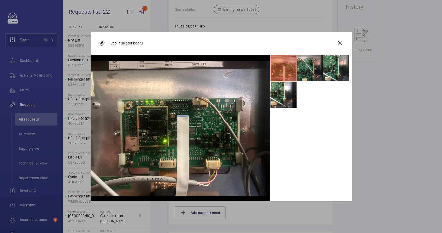
click at [312, 70] on li at bounding box center [310, 68] width 26 height 26
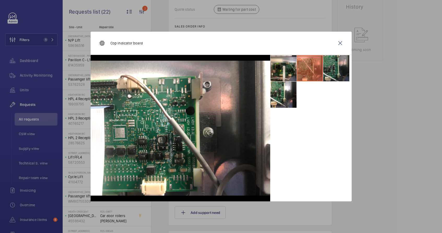
click at [338, 70] on li at bounding box center [337, 68] width 26 height 26
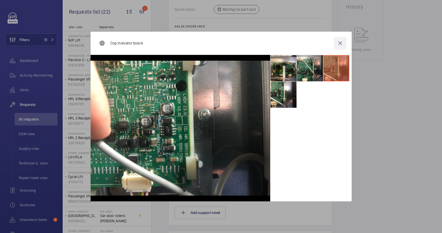
click at [340, 41] on wm-front-icon-button at bounding box center [340, 43] width 13 height 13
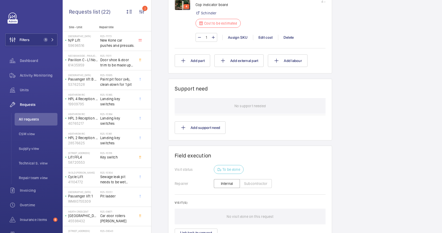
scroll to position [307, 0]
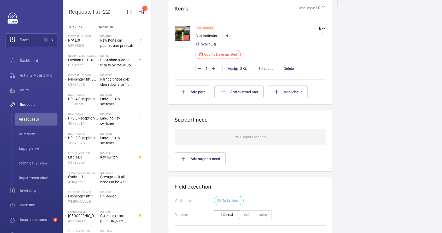
click at [183, 34] on img at bounding box center [183, 34] width 16 height 16
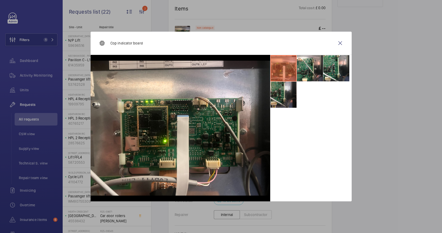
click at [281, 103] on li at bounding box center [284, 95] width 26 height 26
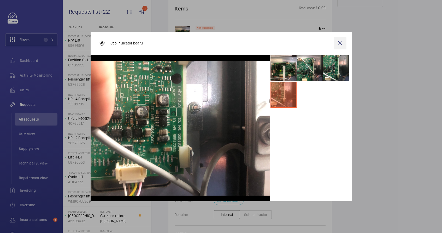
click at [342, 43] on wm-front-icon-button at bounding box center [340, 43] width 13 height 13
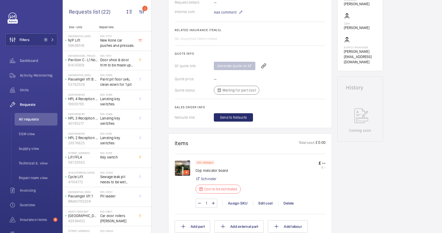
scroll to position [0, 0]
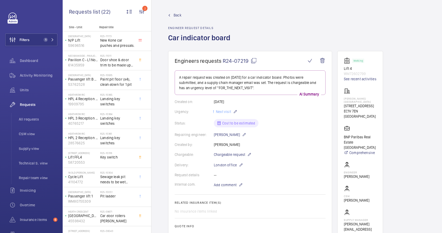
click at [249, 60] on span "R24-07219" at bounding box center [240, 60] width 34 height 7
drag, startPoint x: 344, startPoint y: 128, endPoint x: 359, endPoint y: 135, distance: 16.8
click at [359, 135] on p "BNP Paribas Real Estate [GEOGRAPHIC_DATA]" at bounding box center [360, 142] width 33 height 16
copy p "BNP Paribas Real Estate [GEOGRAPHIC_DATA]"
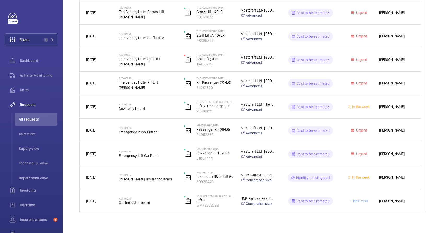
scroll to position [413, 0]
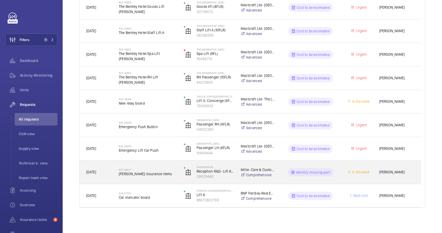
click at [282, 175] on wm-front-pills-cell "Identify missing part" at bounding box center [311, 172] width 58 height 8
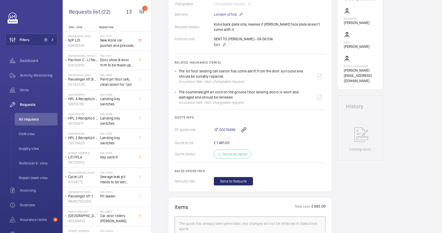
scroll to position [51, 0]
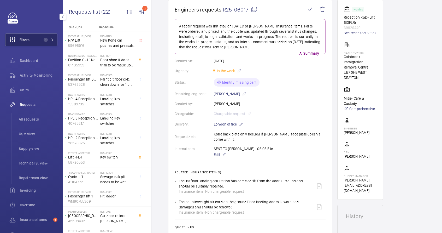
click at [33, 36] on button "Filters 1" at bounding box center [31, 39] width 52 height 13
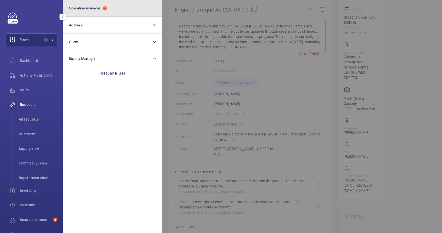
click at [97, 13] on button "Operation manager 1" at bounding box center [112, 8] width 99 height 17
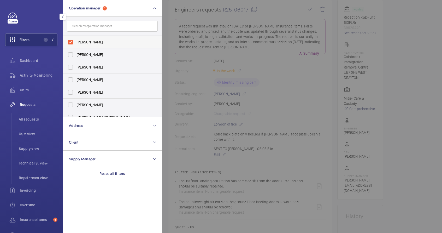
click at [71, 43] on label "[PERSON_NAME]" at bounding box center [108, 42] width 91 height 13
click at [71, 43] on input "[PERSON_NAME]" at bounding box center [70, 42] width 10 height 10
checkbox input "false"
click at [71, 56] on label "[PERSON_NAME]" at bounding box center [108, 54] width 91 height 13
click at [71, 56] on input "[PERSON_NAME]" at bounding box center [70, 54] width 10 height 10
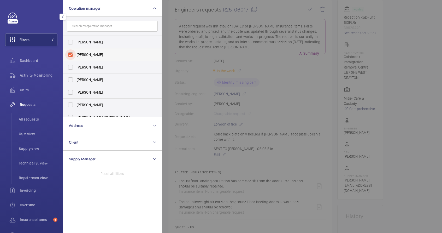
checkbox input "true"
click at [172, 23] on div at bounding box center [383, 116] width 442 height 233
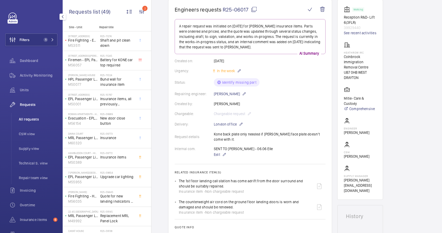
click at [33, 119] on span "All requests" at bounding box center [38, 119] width 39 height 5
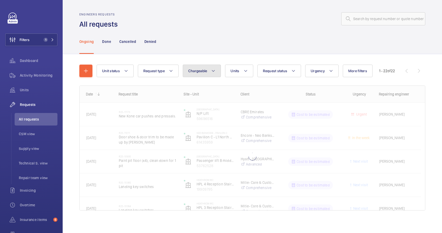
click at [195, 73] on button "Chargeable" at bounding box center [202, 71] width 38 height 13
click at [196, 88] on mat-radio-button "Chargeable" at bounding box center [233, 87] width 94 height 10
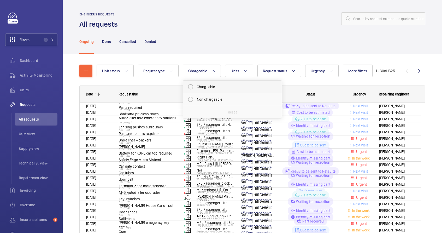
radio input "true"
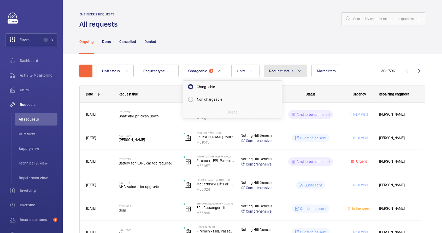
click at [283, 73] on button "Request status" at bounding box center [286, 71] width 44 height 13
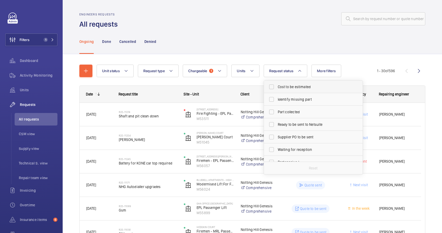
click at [289, 88] on span "Cost to be estimated" at bounding box center [314, 86] width 72 height 5
click at [277, 88] on input "Cost to be estimated" at bounding box center [272, 87] width 10 height 10
checkbox input "true"
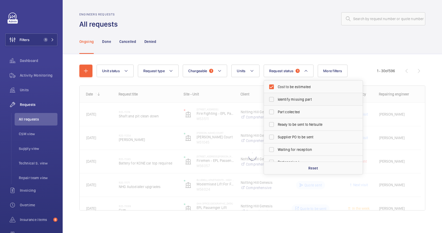
click at [280, 101] on span "Identify missing part" at bounding box center [314, 99] width 72 height 5
click at [277, 101] on input "Identify missing part" at bounding box center [272, 99] width 10 height 10
checkbox input "true"
click at [323, 40] on div "Ongoing Done Cancelled Denied" at bounding box center [252, 41] width 346 height 25
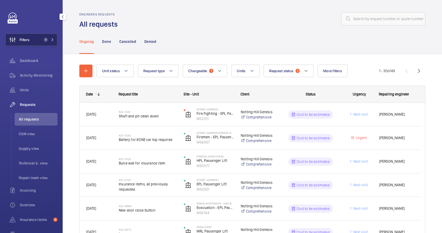
click at [34, 43] on button "Filters 1" at bounding box center [31, 39] width 52 height 13
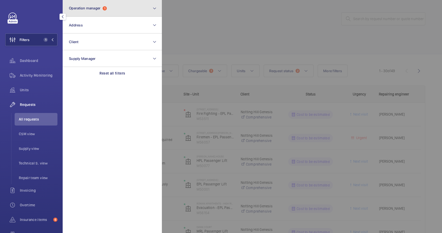
click at [113, 9] on button "Operation manager 1" at bounding box center [112, 8] width 99 height 17
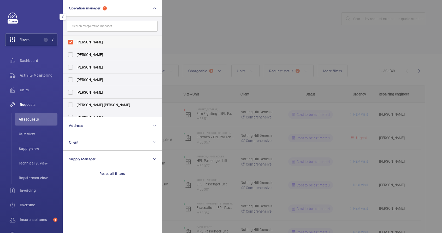
click at [71, 42] on label "[PERSON_NAME]" at bounding box center [108, 42] width 91 height 13
click at [71, 42] on input "[PERSON_NAME]" at bounding box center [70, 42] width 10 height 10
checkbox input "false"
click at [72, 69] on label "[PERSON_NAME]" at bounding box center [108, 67] width 91 height 13
click at [72, 69] on input "[PERSON_NAME]" at bounding box center [70, 67] width 10 height 10
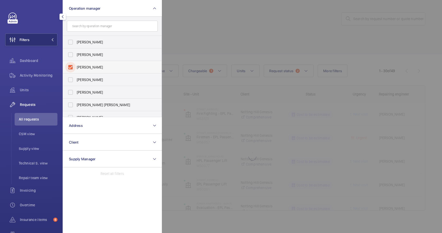
checkbox input "true"
click at [203, 30] on div at bounding box center [383, 116] width 442 height 233
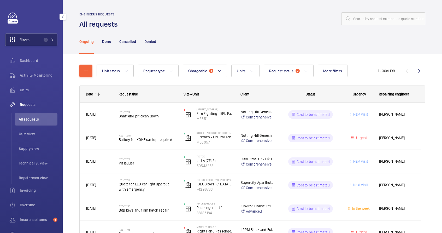
click at [38, 43] on button "Filters 1" at bounding box center [31, 39] width 52 height 13
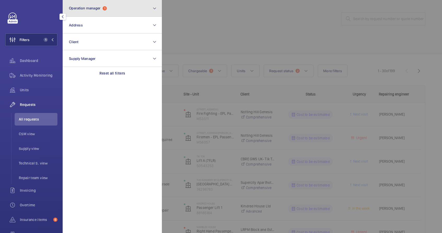
click at [128, 7] on button "Operation manager 1" at bounding box center [112, 8] width 99 height 17
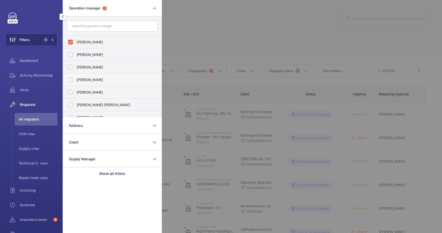
click at [72, 81] on label "[PERSON_NAME]" at bounding box center [108, 79] width 91 height 13
click at [72, 81] on input "[PERSON_NAME]" at bounding box center [70, 79] width 10 height 10
checkbox input "true"
click at [70, 41] on label "[PERSON_NAME]" at bounding box center [108, 42] width 91 height 13
click at [70, 41] on input "[PERSON_NAME]" at bounding box center [70, 42] width 10 height 10
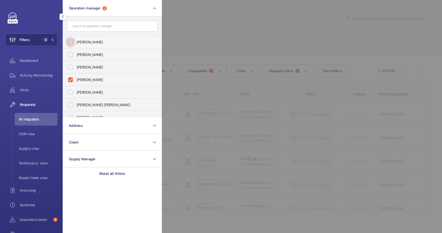
checkbox input "false"
click at [71, 93] on label "[PERSON_NAME]" at bounding box center [108, 92] width 91 height 13
click at [71, 93] on input "[PERSON_NAME]" at bounding box center [70, 92] width 10 height 10
click at [70, 92] on label "[PERSON_NAME]" at bounding box center [108, 92] width 91 height 13
click at [70, 92] on input "[PERSON_NAME]" at bounding box center [70, 92] width 10 height 10
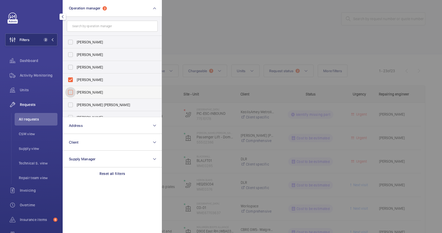
checkbox input "false"
click at [71, 79] on label "[PERSON_NAME]" at bounding box center [108, 79] width 91 height 13
click at [71, 79] on input "[PERSON_NAME]" at bounding box center [70, 79] width 10 height 10
checkbox input "false"
click at [70, 105] on label "[PERSON_NAME] [PERSON_NAME]" at bounding box center [108, 105] width 91 height 13
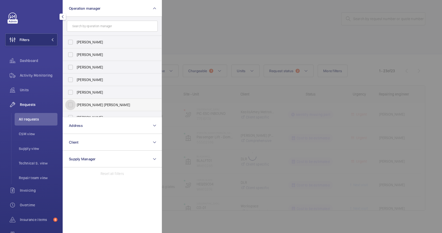
click at [70, 105] on input "[PERSON_NAME] [PERSON_NAME]" at bounding box center [70, 105] width 10 height 10
checkbox input "true"
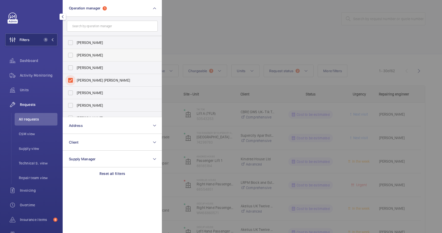
scroll to position [32, 0]
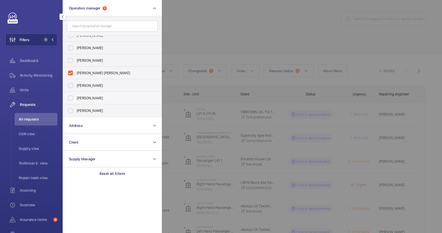
click at [80, 97] on span "[PERSON_NAME]" at bounding box center [113, 97] width 72 height 5
click at [76, 97] on input "[PERSON_NAME]" at bounding box center [70, 98] width 10 height 10
checkbox input "true"
click at [70, 73] on label "[PERSON_NAME] [PERSON_NAME]" at bounding box center [108, 73] width 91 height 13
click at [70, 73] on input "[PERSON_NAME] [PERSON_NAME]" at bounding box center [70, 73] width 10 height 10
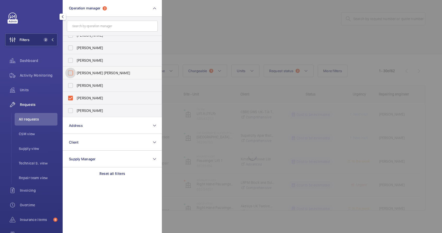
checkbox input "false"
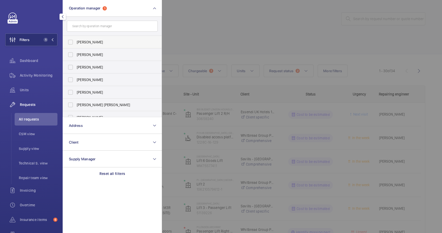
click at [90, 44] on span "[PERSON_NAME]" at bounding box center [113, 41] width 72 height 5
click at [76, 44] on input "[PERSON_NAME]" at bounding box center [70, 42] width 10 height 10
checkbox input "true"
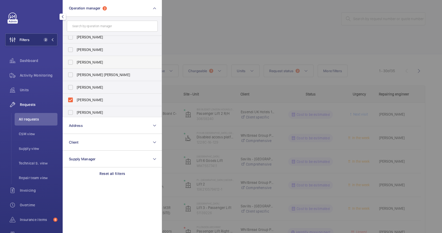
scroll to position [32, 0]
click at [70, 98] on label "[PERSON_NAME]" at bounding box center [108, 98] width 91 height 13
click at [70, 98] on input "[PERSON_NAME]" at bounding box center [70, 98] width 10 height 10
checkbox input "false"
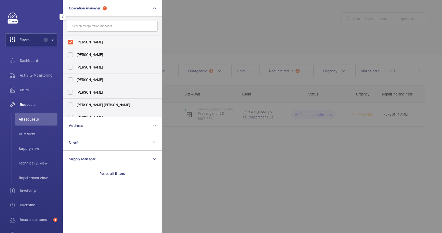
click at [88, 46] on label "[PERSON_NAME]" at bounding box center [108, 42] width 91 height 13
click at [76, 46] on input "[PERSON_NAME]" at bounding box center [70, 42] width 10 height 10
click at [87, 45] on label "[PERSON_NAME]" at bounding box center [108, 42] width 91 height 13
click at [76, 45] on input "[PERSON_NAME]" at bounding box center [70, 42] width 10 height 10
click at [72, 43] on label "[PERSON_NAME]" at bounding box center [108, 42] width 91 height 13
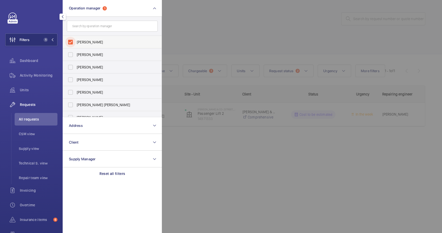
click at [72, 43] on input "[PERSON_NAME]" at bounding box center [70, 42] width 10 height 10
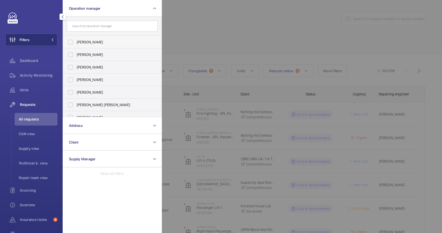
click at [72, 43] on label "[PERSON_NAME]" at bounding box center [108, 42] width 91 height 13
click at [72, 43] on input "[PERSON_NAME]" at bounding box center [70, 42] width 10 height 10
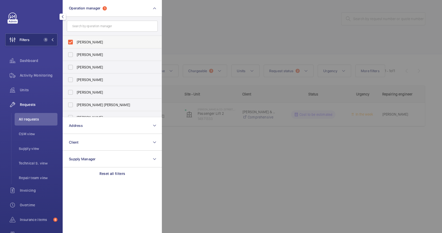
click at [72, 44] on label "[PERSON_NAME]" at bounding box center [108, 42] width 91 height 13
click at [72, 44] on input "[PERSON_NAME]" at bounding box center [70, 42] width 10 height 10
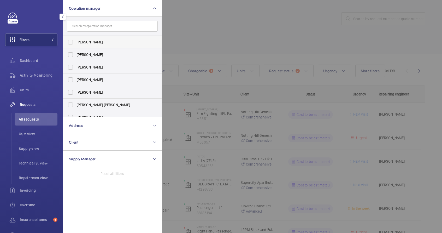
click at [72, 42] on label "[PERSON_NAME]" at bounding box center [108, 42] width 91 height 13
click at [72, 42] on input "[PERSON_NAME]" at bounding box center [70, 42] width 10 height 10
checkbox input "true"
click at [281, 31] on div at bounding box center [383, 116] width 442 height 233
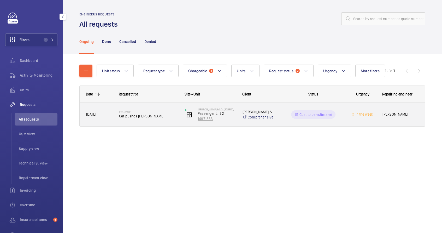
click at [232, 120] on p "14971333" at bounding box center [217, 118] width 38 height 5
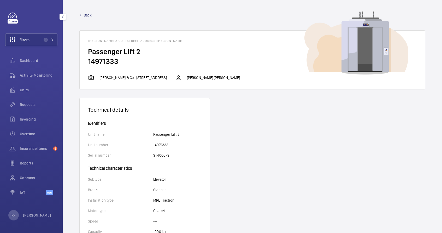
click at [89, 18] on span "Back" at bounding box center [88, 15] width 8 height 5
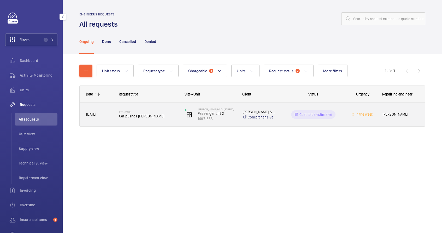
click at [144, 121] on div "R25-01933 Car pushes [PERSON_NAME]" at bounding box center [148, 114] width 59 height 15
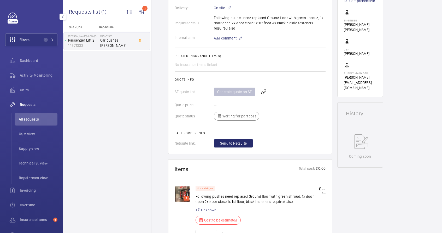
scroll to position [250, 0]
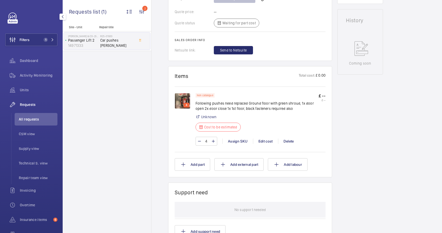
click at [181, 104] on img at bounding box center [183, 101] width 16 height 16
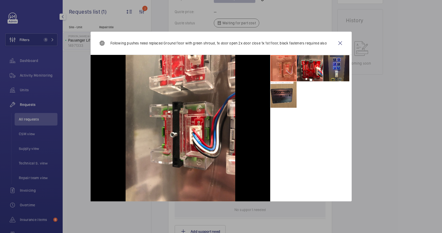
click at [334, 71] on li at bounding box center [337, 68] width 26 height 26
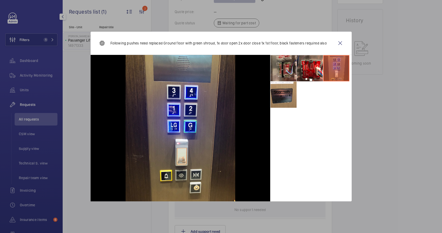
click at [292, 72] on li at bounding box center [284, 68] width 26 height 26
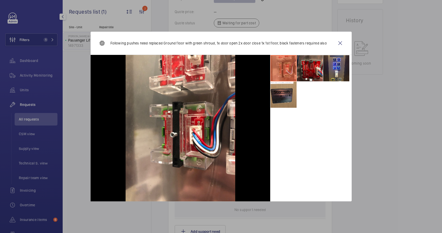
click at [308, 68] on li at bounding box center [310, 68] width 26 height 26
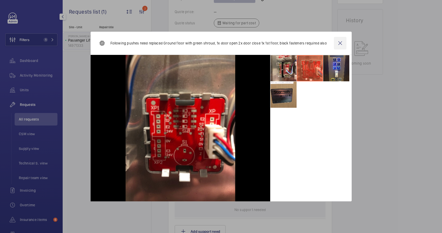
click at [340, 44] on wm-front-icon-button at bounding box center [340, 43] width 13 height 13
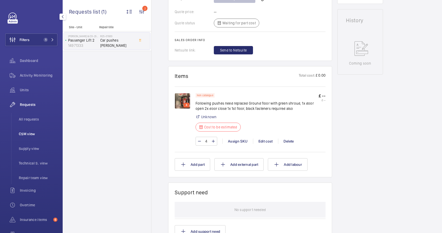
click at [30, 135] on span "CSM view" at bounding box center [38, 133] width 39 height 5
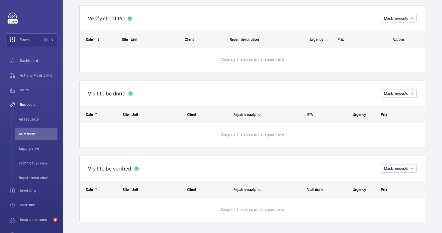
scroll to position [205, 0]
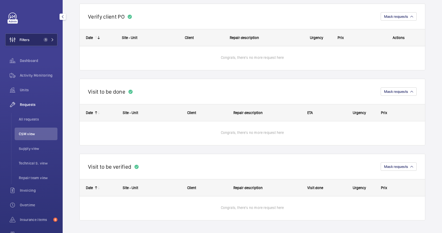
click at [24, 44] on span "Filters" at bounding box center [17, 39] width 24 height 13
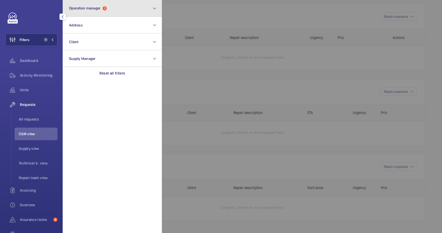
click at [92, 11] on button "Operation manager 1" at bounding box center [112, 8] width 99 height 17
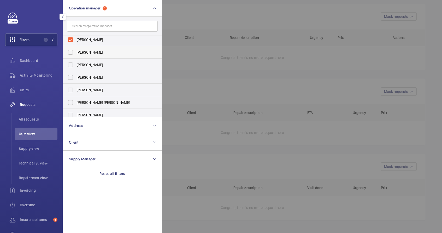
scroll to position [0, 0]
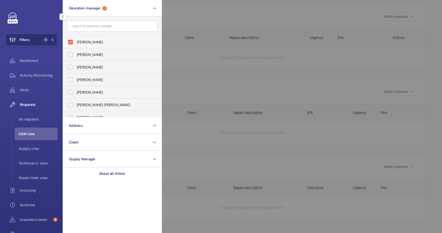
drag, startPoint x: 69, startPoint y: 41, endPoint x: 70, endPoint y: 46, distance: 5.5
click at [69, 41] on label "[PERSON_NAME]" at bounding box center [108, 42] width 91 height 13
click at [69, 41] on input "[PERSON_NAME]" at bounding box center [70, 42] width 10 height 10
checkbox input "false"
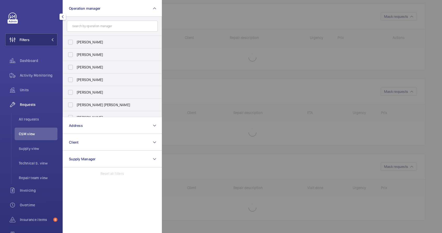
click at [259, 16] on div at bounding box center [383, 116] width 442 height 233
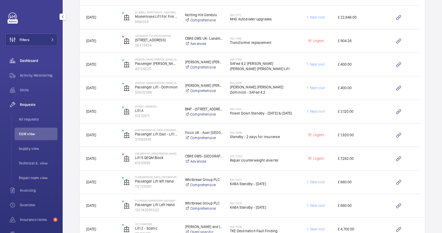
scroll to position [675, 0]
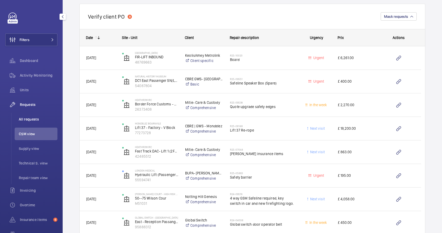
click at [30, 119] on span "All requests" at bounding box center [38, 119] width 39 height 5
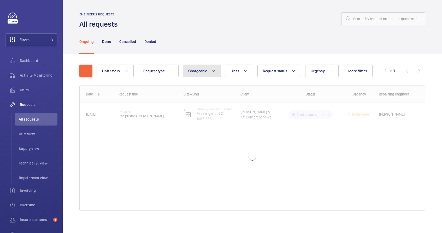
click at [202, 70] on span "Chargeable" at bounding box center [197, 71] width 19 height 4
click at [209, 83] on mat-radio-button "Chargeable" at bounding box center [233, 87] width 94 height 10
radio input "true"
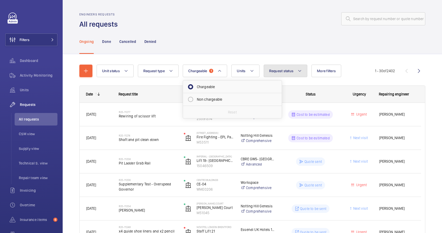
click at [296, 71] on button "Request status" at bounding box center [286, 71] width 44 height 13
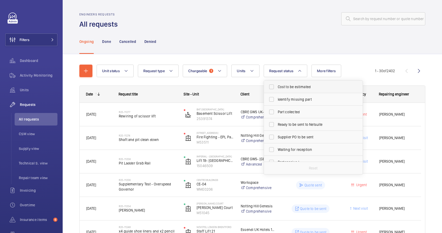
click at [296, 87] on span "Cost to be estimated" at bounding box center [314, 86] width 72 height 5
click at [277, 87] on input "Cost to be estimated" at bounding box center [272, 87] width 10 height 10
checkbox input "true"
click at [296, 97] on span "Identify missing part" at bounding box center [314, 99] width 72 height 5
click at [277, 97] on input "Identify missing part" at bounding box center [272, 99] width 10 height 10
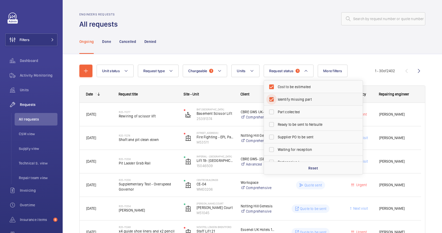
checkbox input "true"
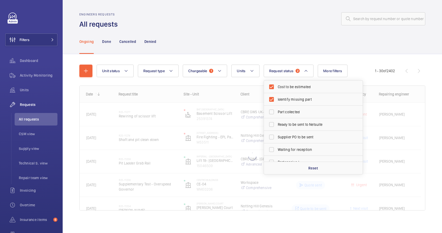
click at [297, 43] on div "Ongoing Done Cancelled Denied" at bounding box center [252, 41] width 346 height 25
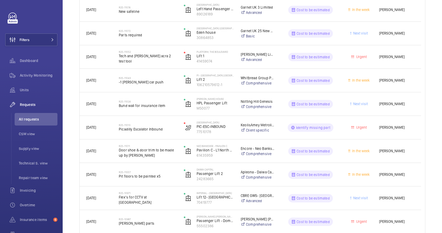
scroll to position [458, 0]
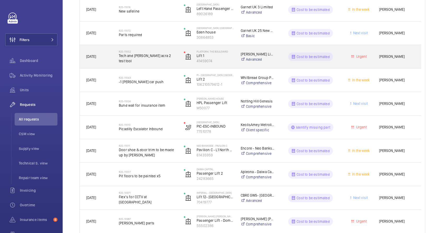
click at [159, 59] on span "Tech and [PERSON_NAME] acra 2 test tool" at bounding box center [148, 58] width 58 height 10
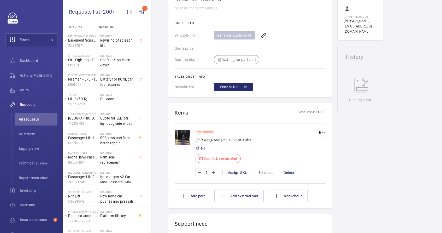
scroll to position [209, 0]
click at [180, 136] on img at bounding box center [183, 137] width 16 height 16
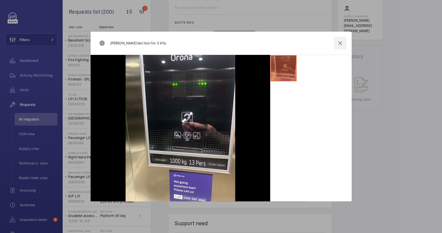
click at [339, 44] on wm-front-icon-button at bounding box center [340, 43] width 13 height 13
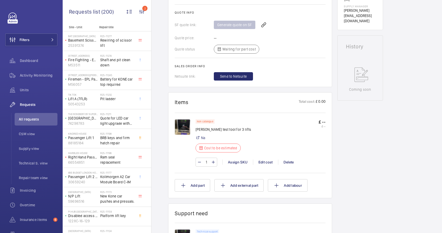
scroll to position [357, 0]
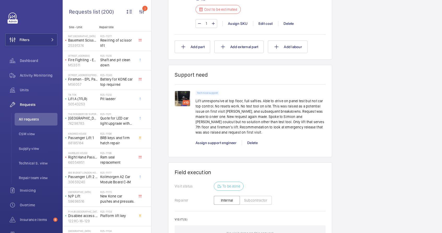
click at [184, 100] on div "+10" at bounding box center [186, 102] width 7 height 5
click at [182, 97] on img at bounding box center [183, 99] width 16 height 16
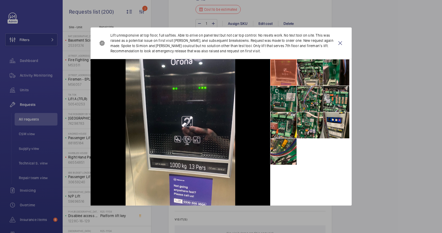
click at [292, 98] on li at bounding box center [284, 99] width 26 height 26
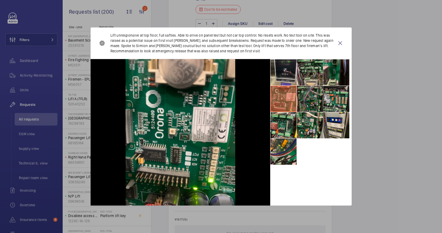
click at [303, 100] on li at bounding box center [310, 99] width 26 height 26
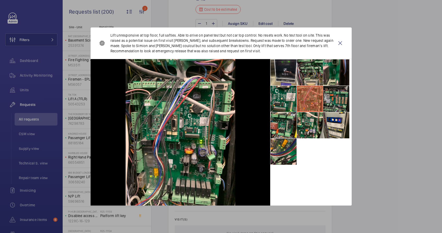
click at [332, 100] on li at bounding box center [337, 99] width 26 height 26
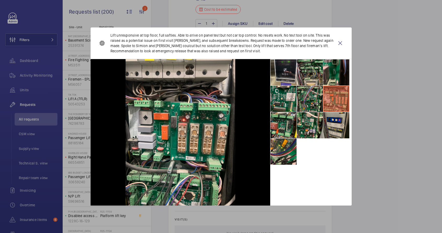
click at [336, 134] on li at bounding box center [337, 125] width 26 height 26
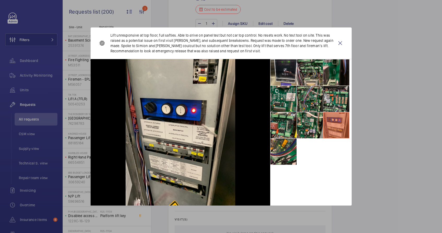
click at [326, 134] on li at bounding box center [337, 125] width 26 height 26
click at [305, 128] on li at bounding box center [310, 125] width 26 height 26
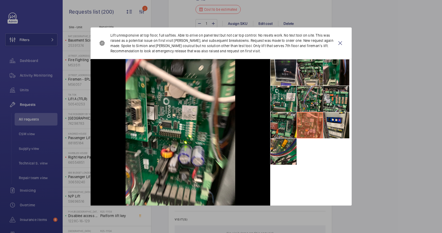
click at [277, 126] on li at bounding box center [284, 125] width 26 height 26
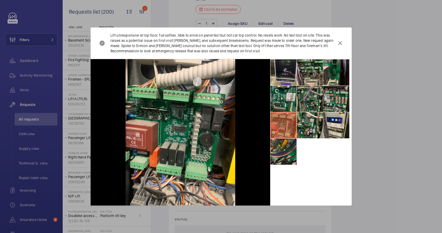
click at [285, 154] on li at bounding box center [284, 152] width 26 height 26
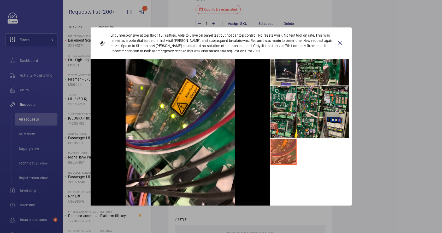
click at [316, 74] on li at bounding box center [310, 72] width 26 height 26
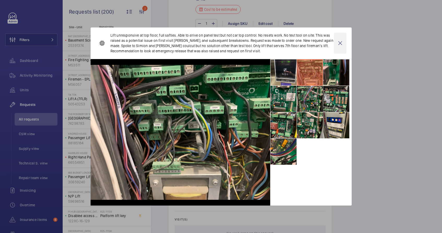
click at [339, 44] on wm-front-icon-button at bounding box center [340, 43] width 13 height 21
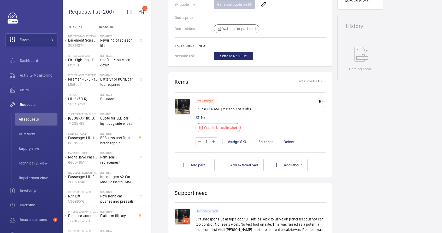
scroll to position [235, 0]
